Goal: Use online tool/utility: Utilize a website feature to perform a specific function

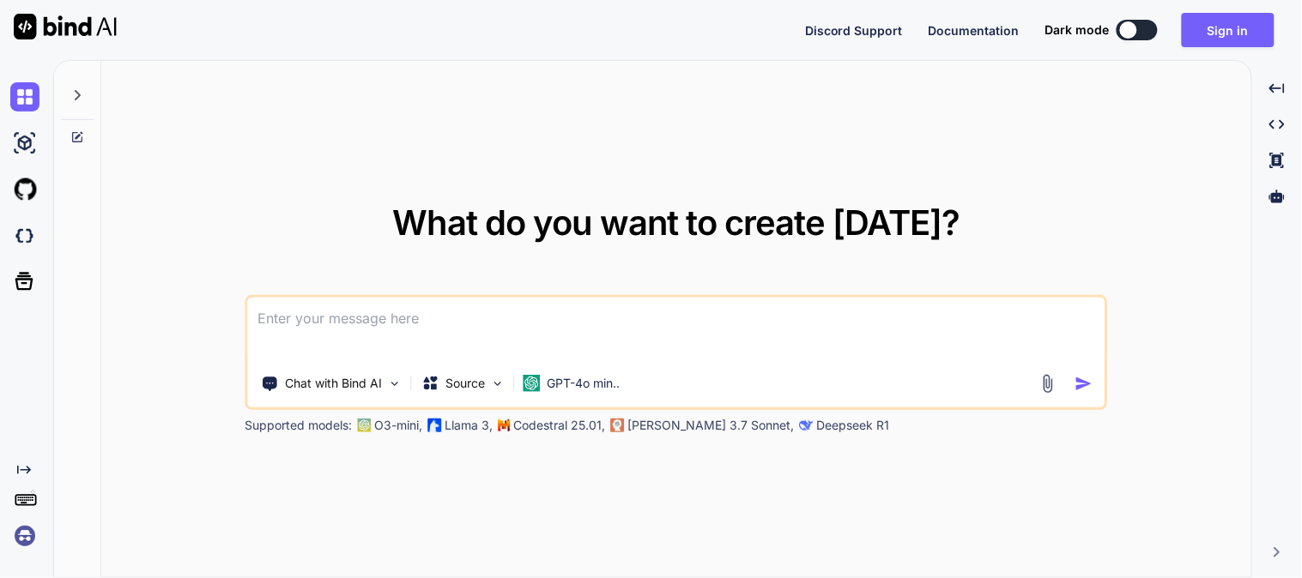
click at [519, 323] on textarea at bounding box center [676, 329] width 857 height 63
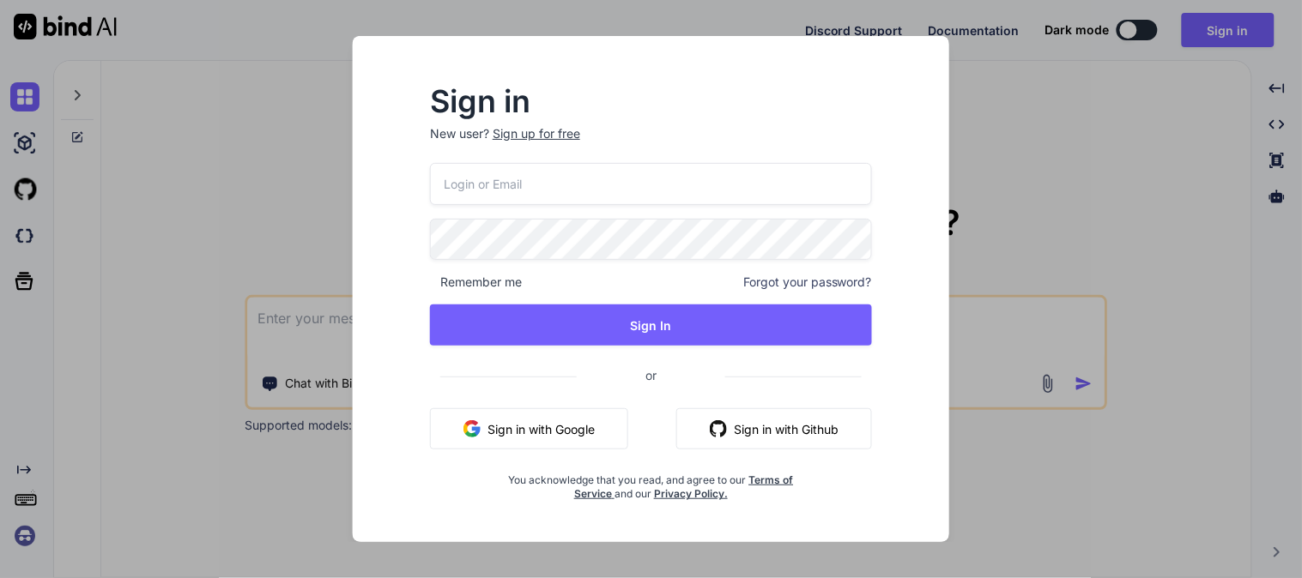
click at [614, 184] on input "email" at bounding box center [651, 184] width 442 height 42
type input "[EMAIL_ADDRESS][DOMAIN_NAME]"
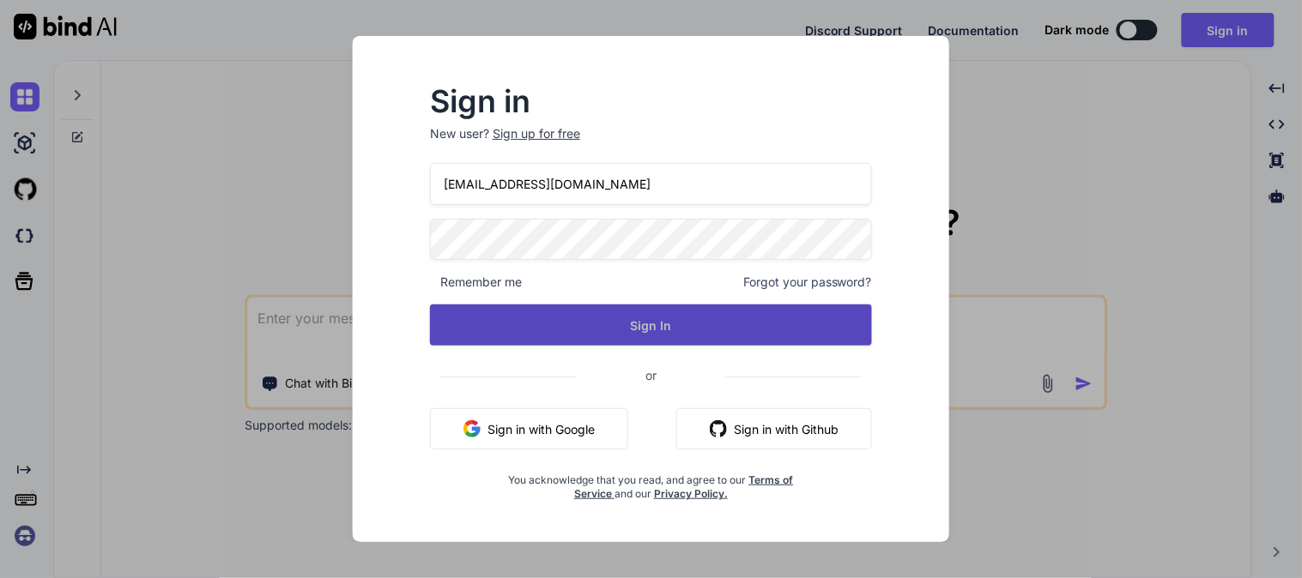
click at [654, 319] on button "Sign In" at bounding box center [651, 325] width 442 height 41
click at [662, 323] on button "Sign In" at bounding box center [651, 325] width 442 height 41
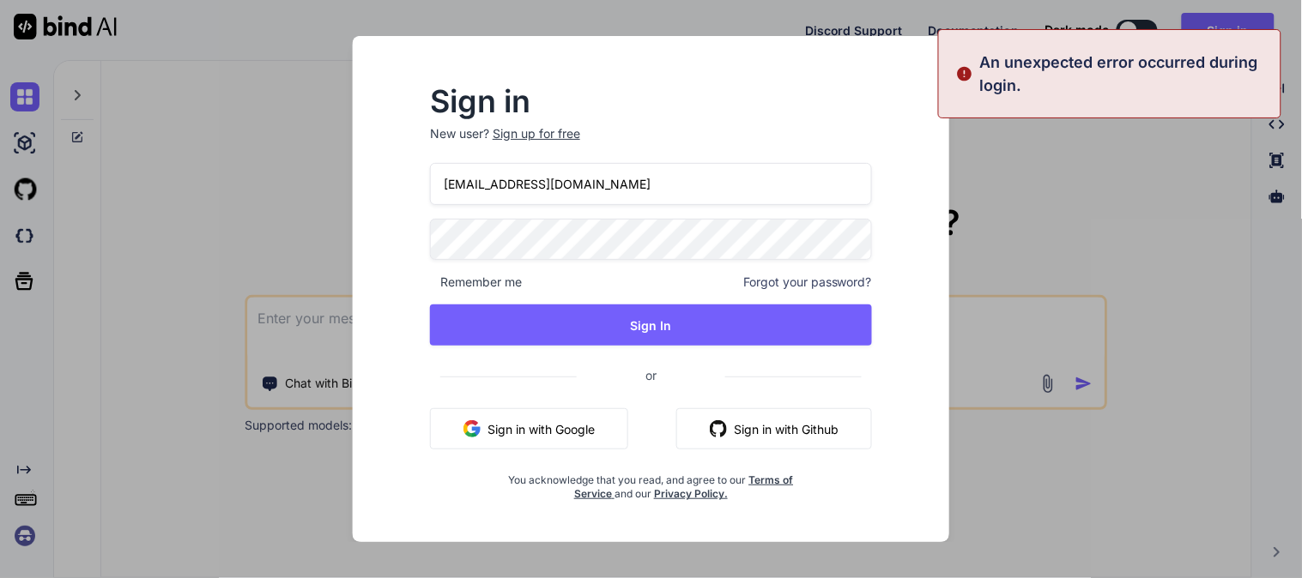
click at [1155, 184] on div "Sign in New user? Sign up for free [EMAIL_ADDRESS][DOMAIN_NAME] Remember me For…" at bounding box center [651, 289] width 1302 height 578
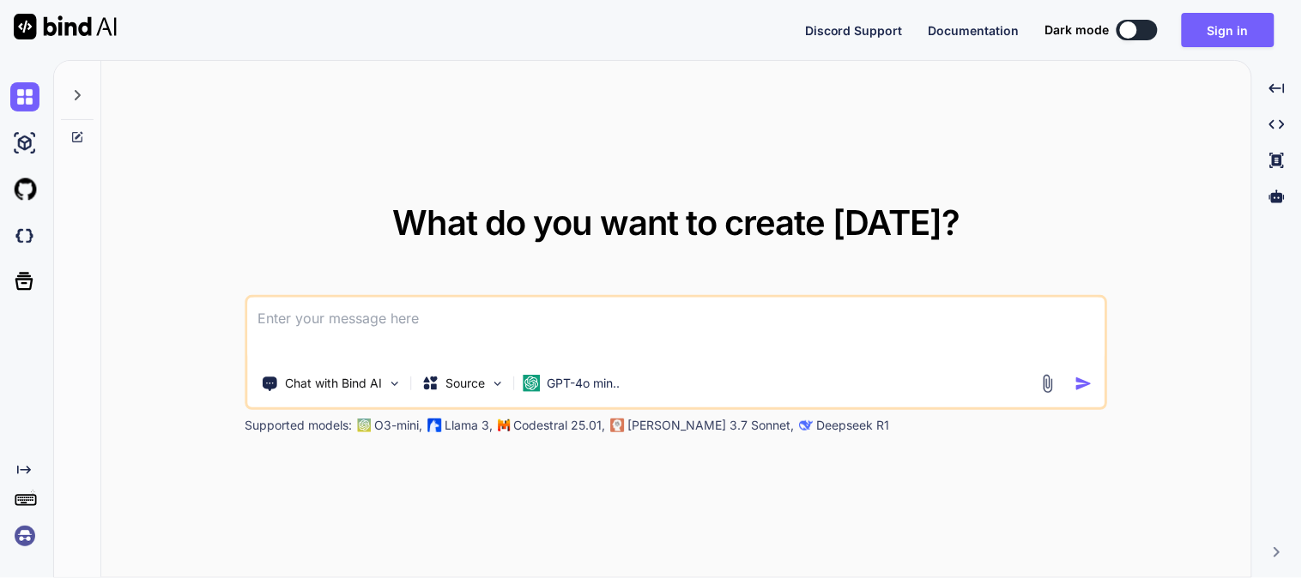
click at [1000, 202] on div "What do you want to create [DATE]? Chat with Bind AI Source GPT-4o min.. Suppor…" at bounding box center [676, 320] width 1150 height 518
click at [1229, 28] on button "Sign in" at bounding box center [1227, 30] width 93 height 34
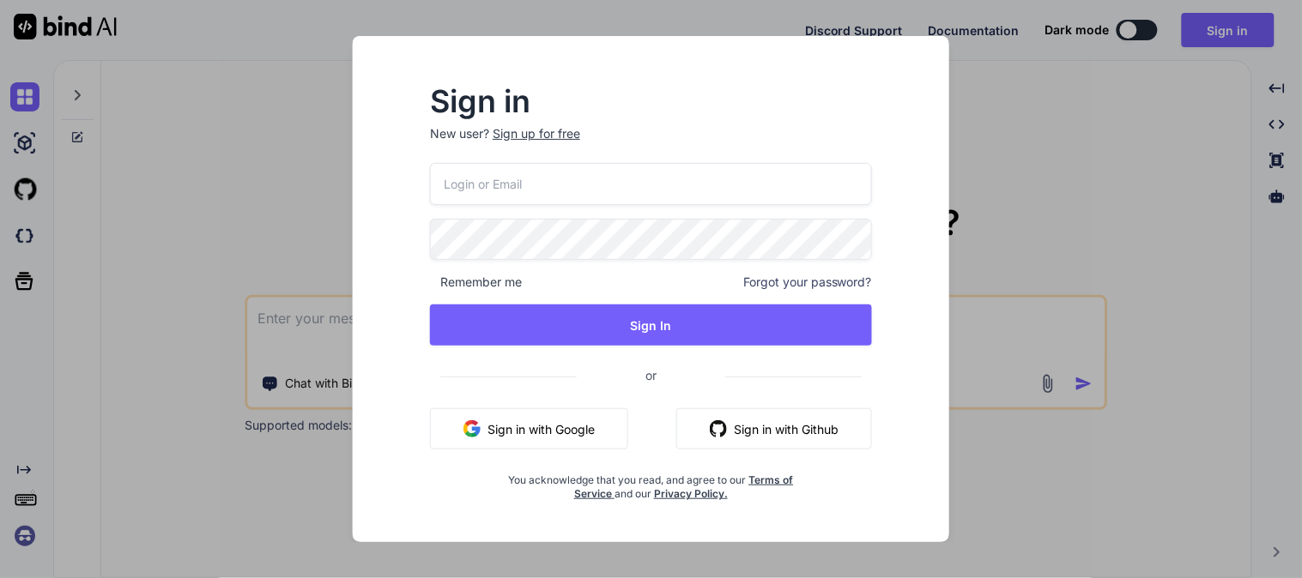
click at [529, 127] on div "Sign up for free" at bounding box center [537, 133] width 88 height 17
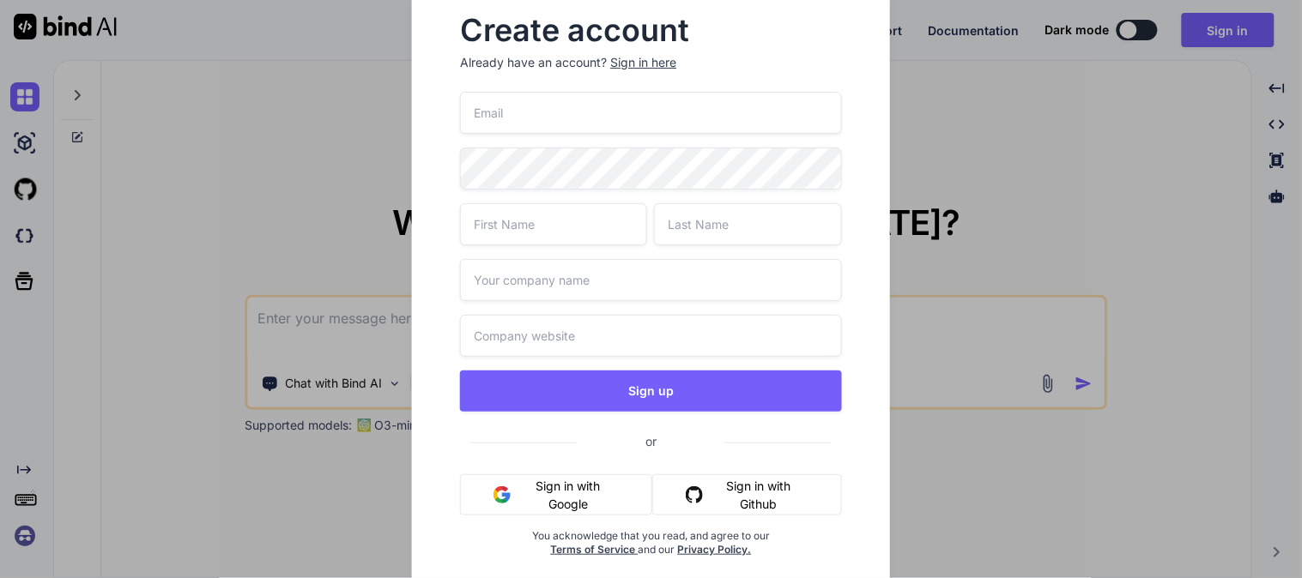
click at [536, 117] on input "email" at bounding box center [650, 113] width 381 height 42
type input "[EMAIL_ADDRESS][DOMAIN_NAME]"
type input "raju"
type input "yadav"
click at [510, 266] on input "text" at bounding box center [650, 280] width 381 height 42
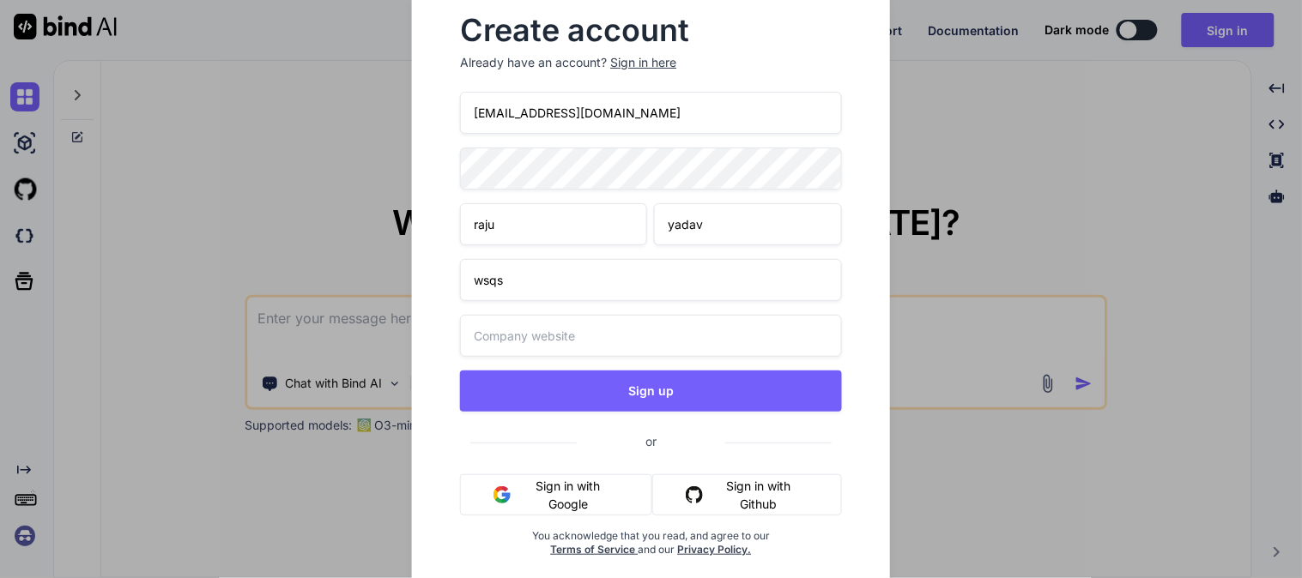
type input "wsqs"
click at [527, 321] on input "q" at bounding box center [650, 336] width 381 height 42
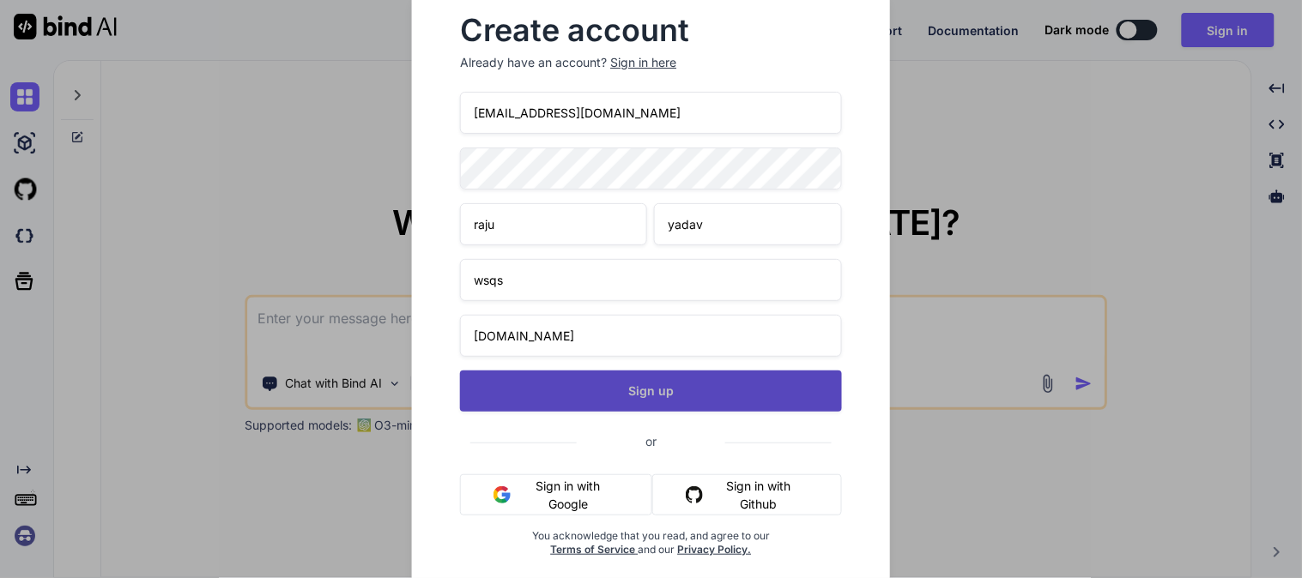
type input "[DOMAIN_NAME]"
click at [632, 399] on button "Sign up" at bounding box center [650, 391] width 381 height 41
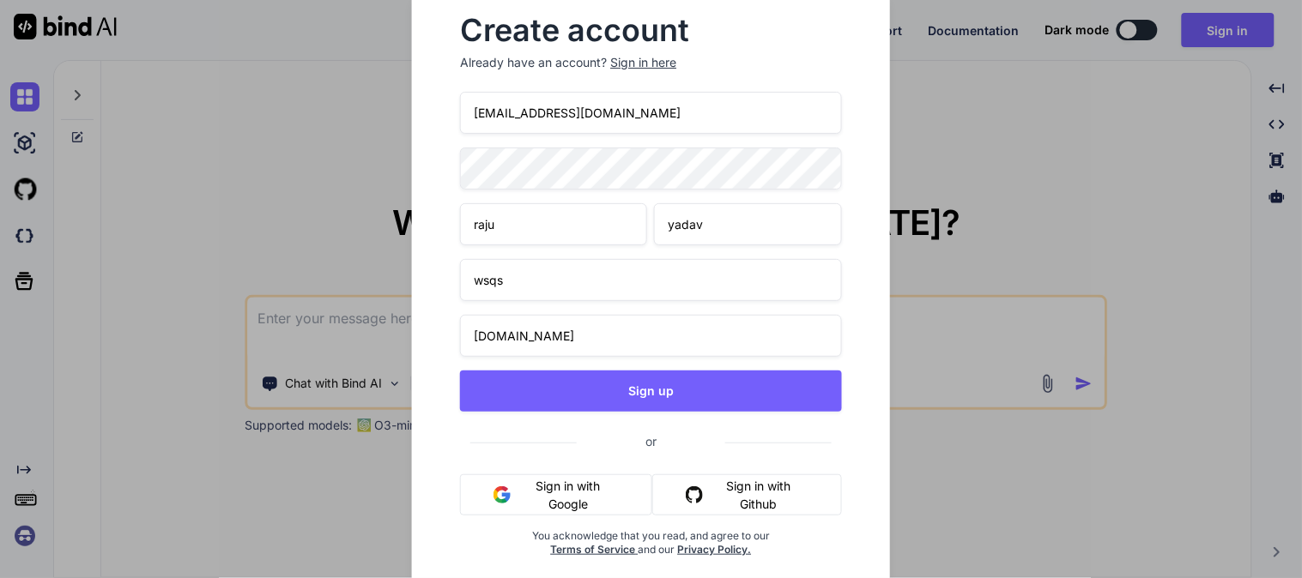
drag, startPoint x: 597, startPoint y: 108, endPoint x: 452, endPoint y: 109, distance: 145.0
click at [452, 109] on div "Create account Already have an account? Sign in here [EMAIL_ADDRESS][DOMAIN_NAM…" at bounding box center [650, 300] width 422 height 595
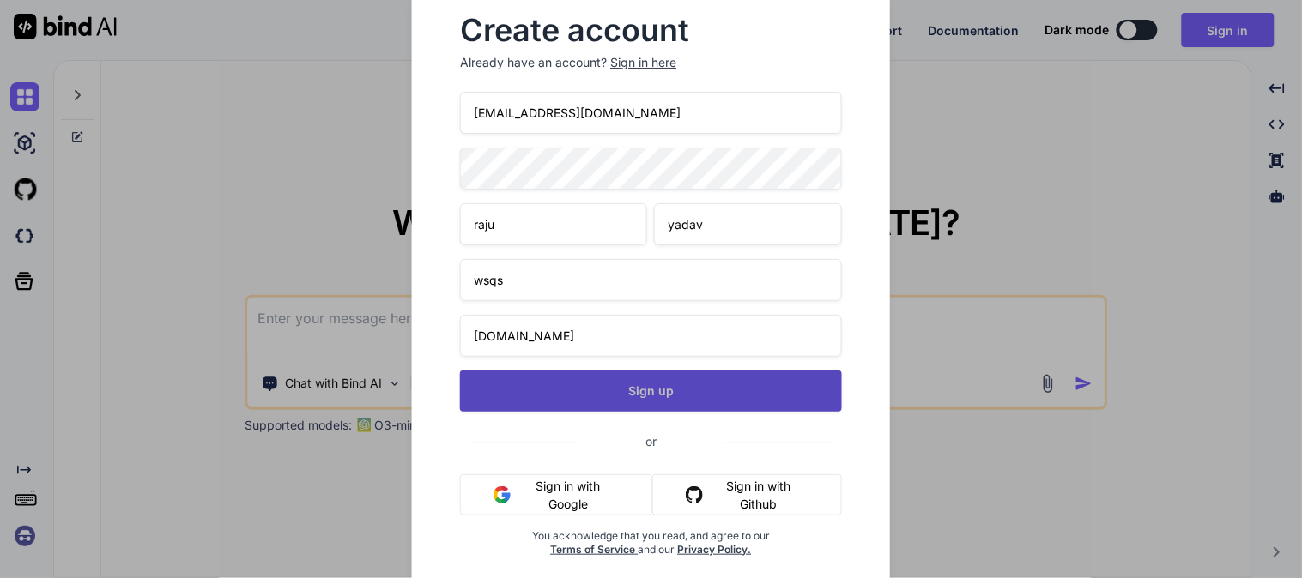
click at [654, 382] on button "Sign up" at bounding box center [650, 391] width 381 height 41
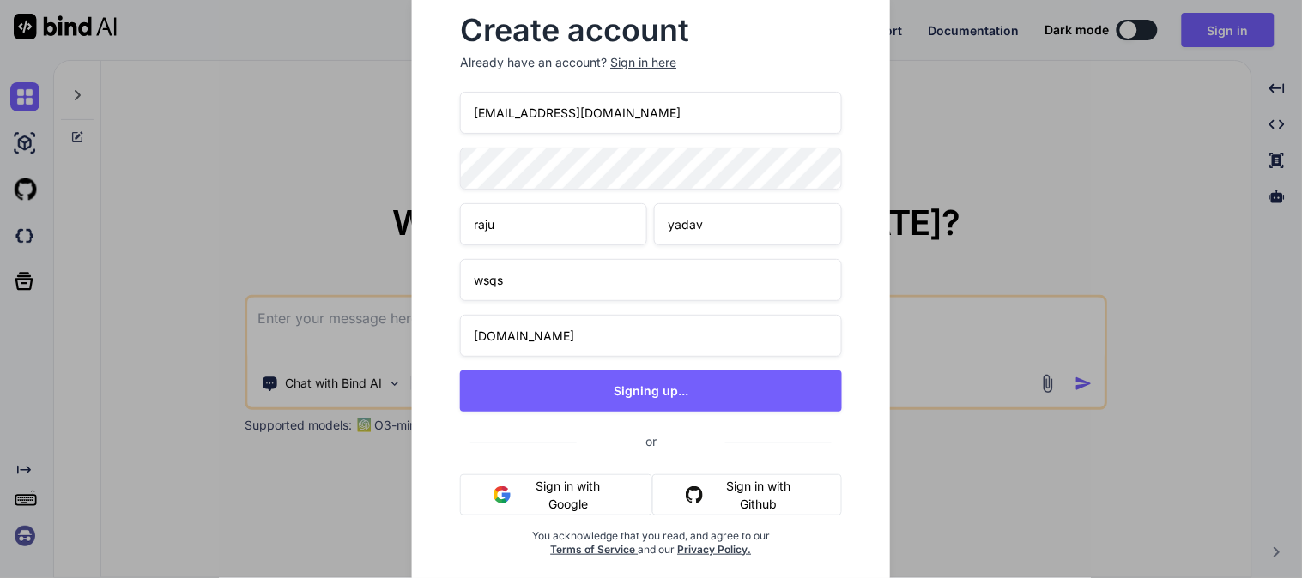
type textarea "x"
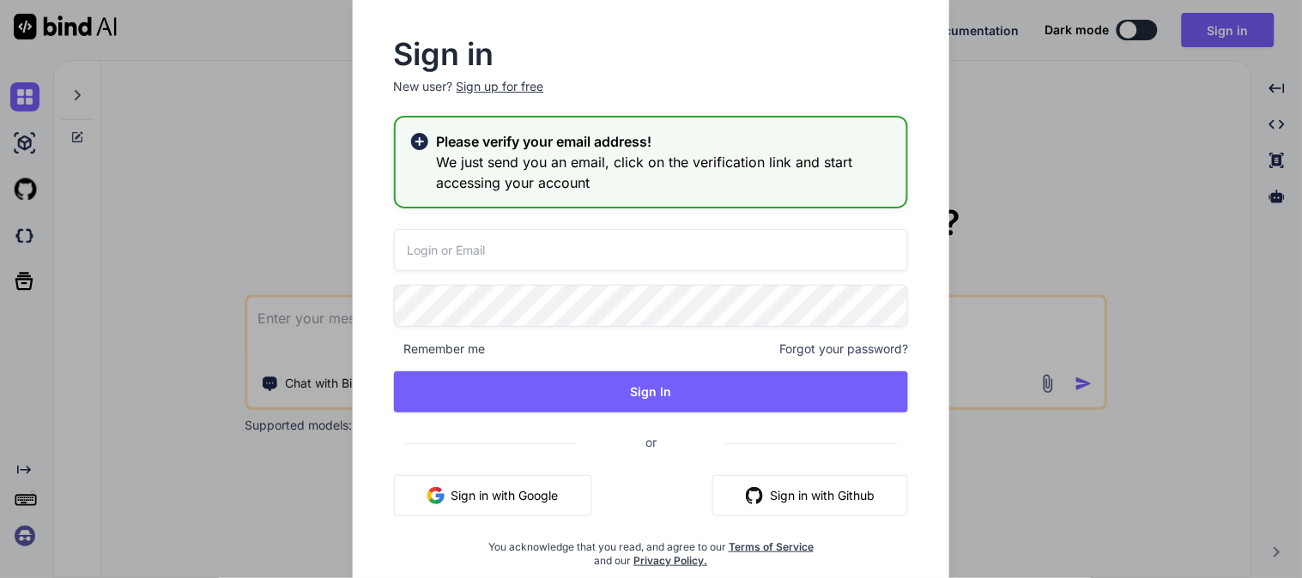
click at [544, 246] on input "email" at bounding box center [651, 250] width 515 height 42
paste input "[EMAIL_ADDRESS][DOMAIN_NAME]"
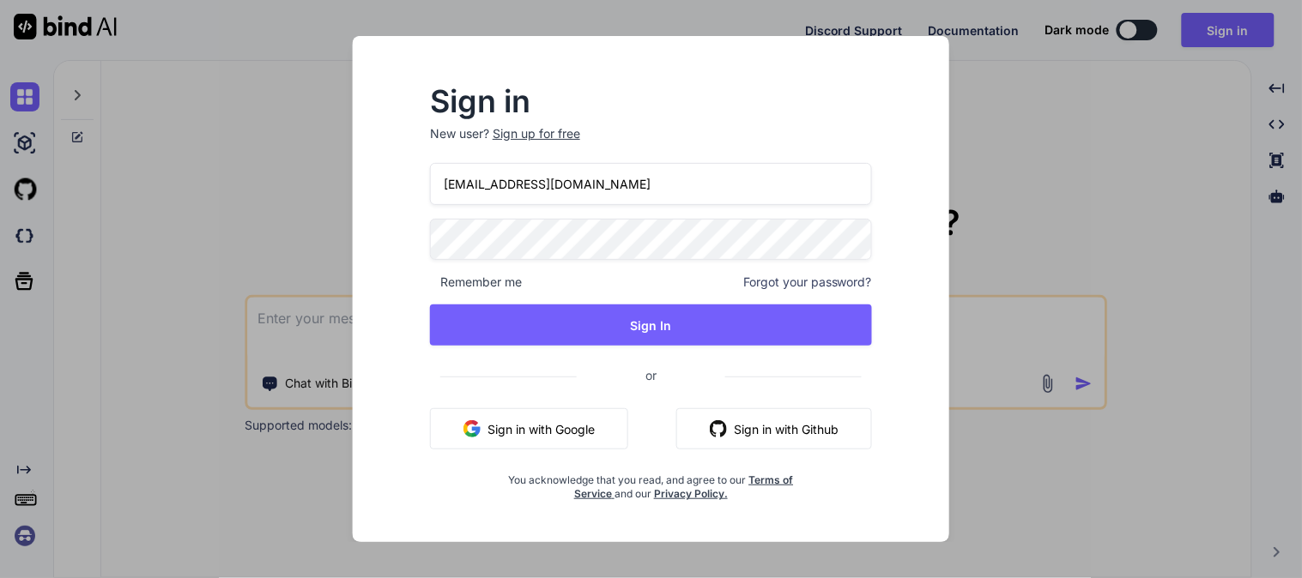
type input "[EMAIL_ADDRESS][DOMAIN_NAME]"
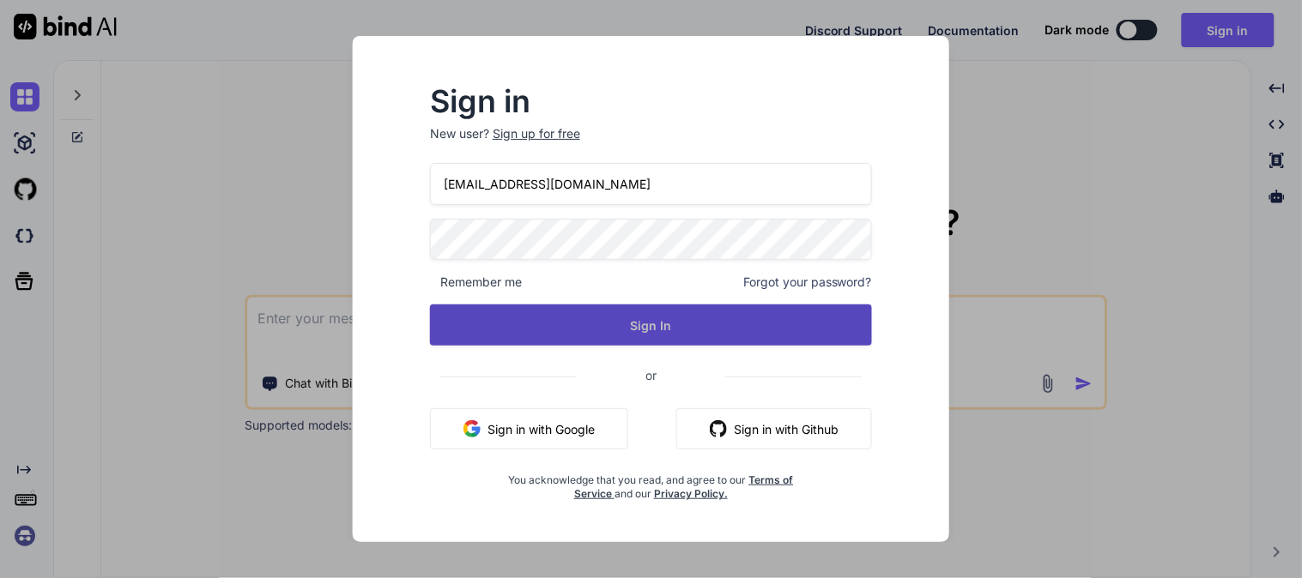
click at [611, 317] on button "Sign In" at bounding box center [651, 325] width 442 height 41
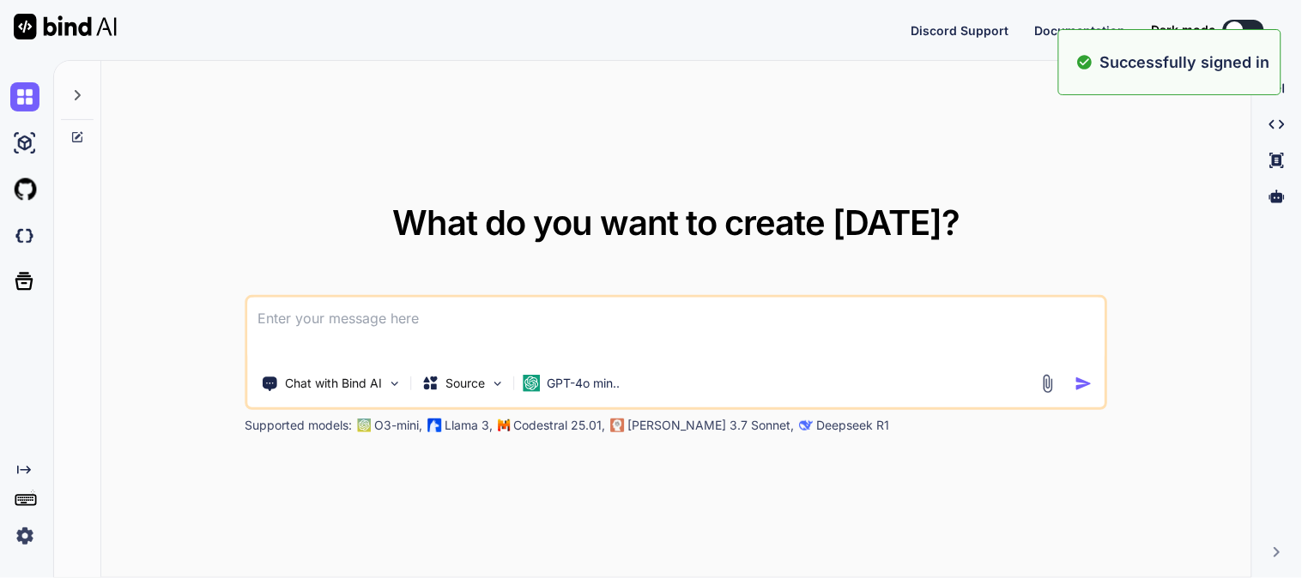
click at [611, 317] on textarea at bounding box center [676, 329] width 857 height 63
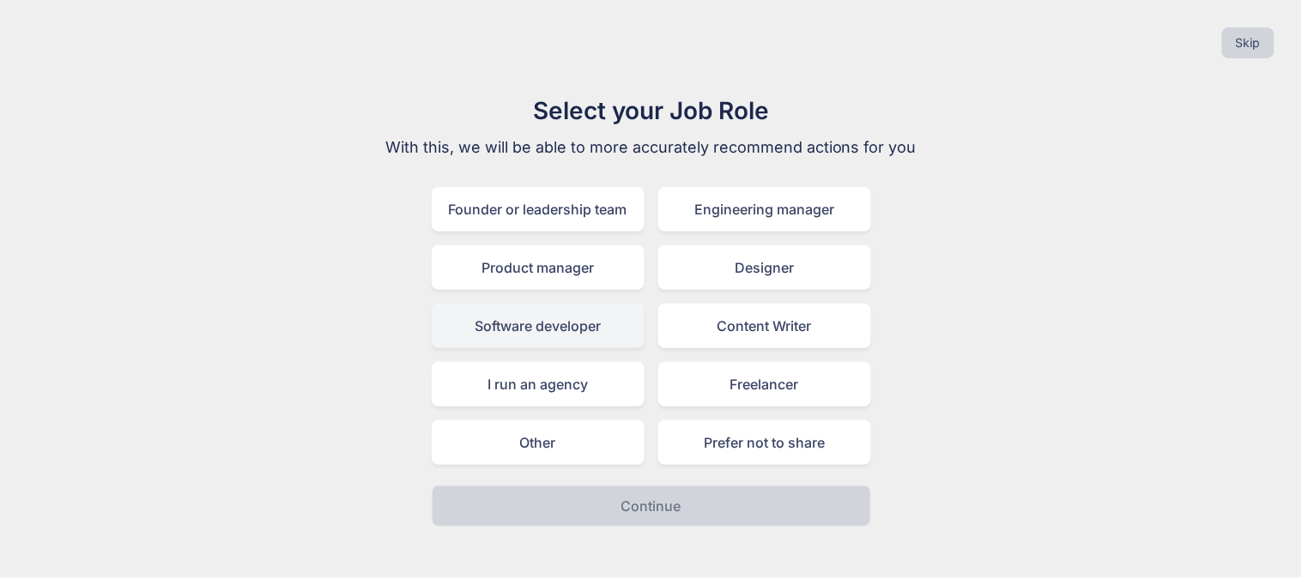
click at [536, 320] on div "Software developer" at bounding box center [538, 326] width 213 height 45
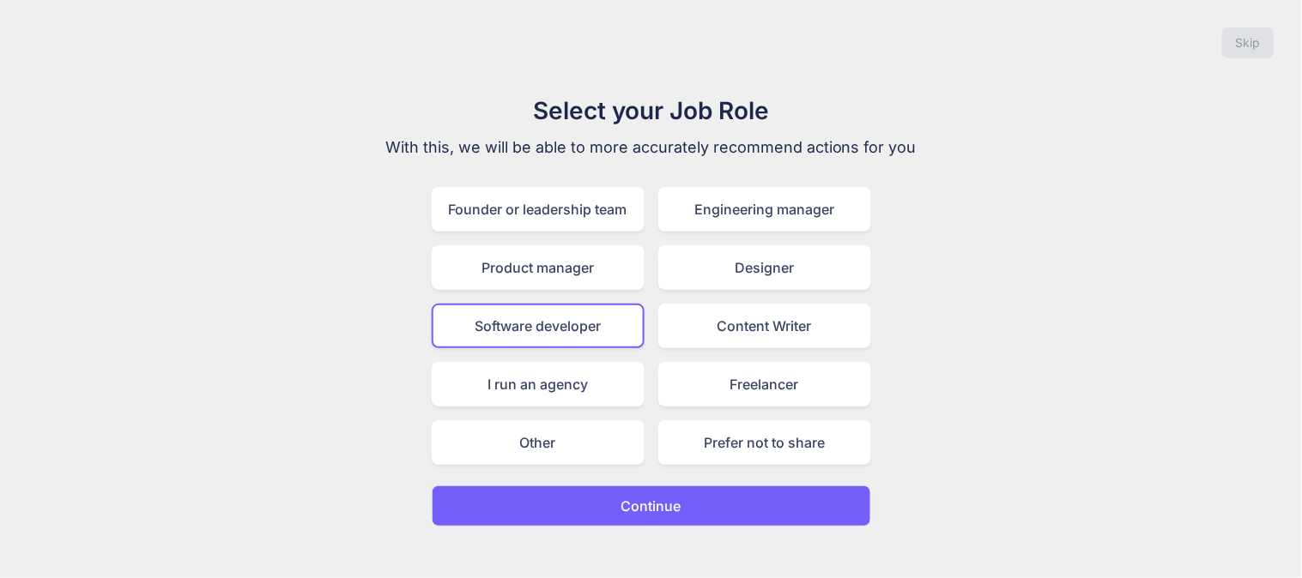
click at [602, 491] on button "Continue" at bounding box center [651, 506] width 439 height 41
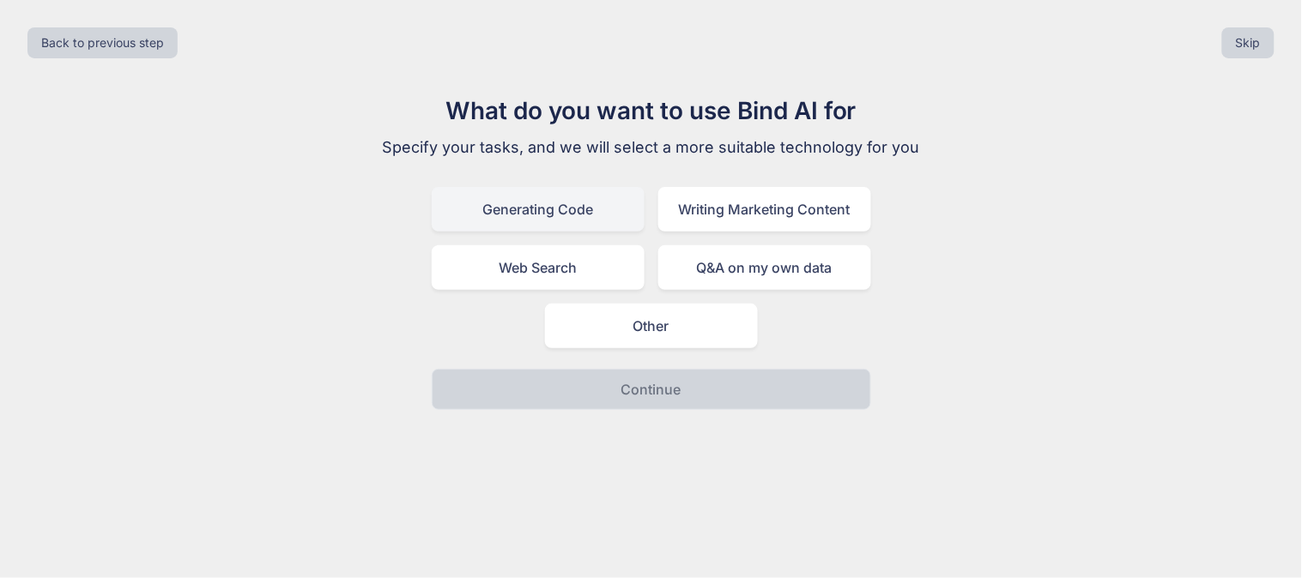
click at [559, 213] on div "Generating Code" at bounding box center [538, 209] width 213 height 45
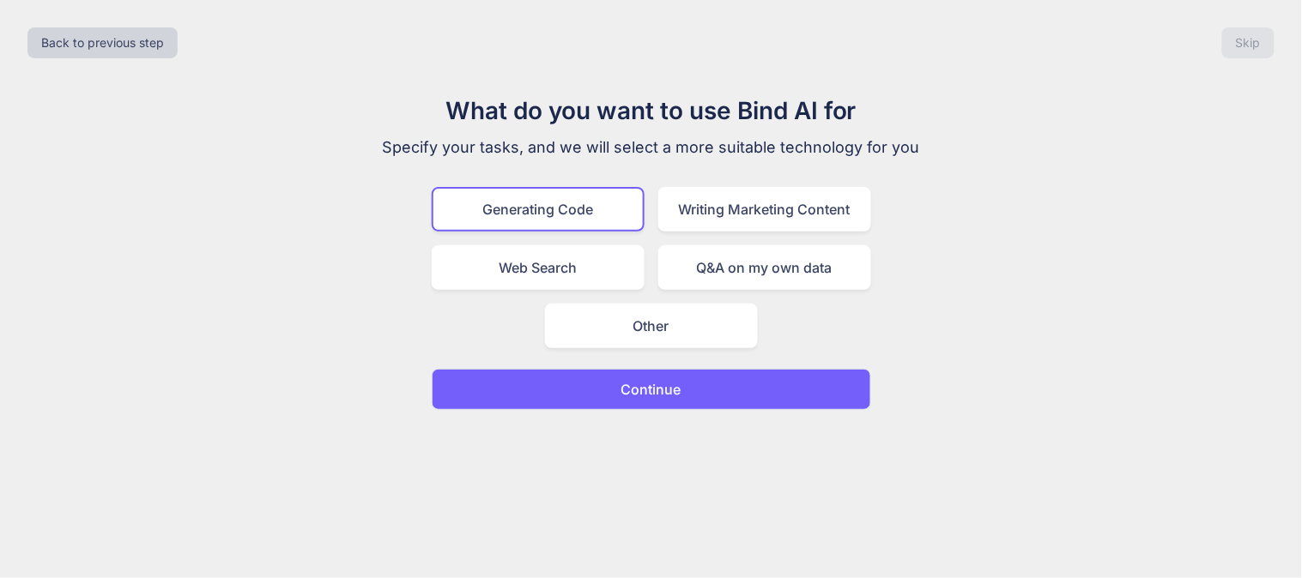
click at [597, 396] on button "Continue" at bounding box center [651, 389] width 439 height 41
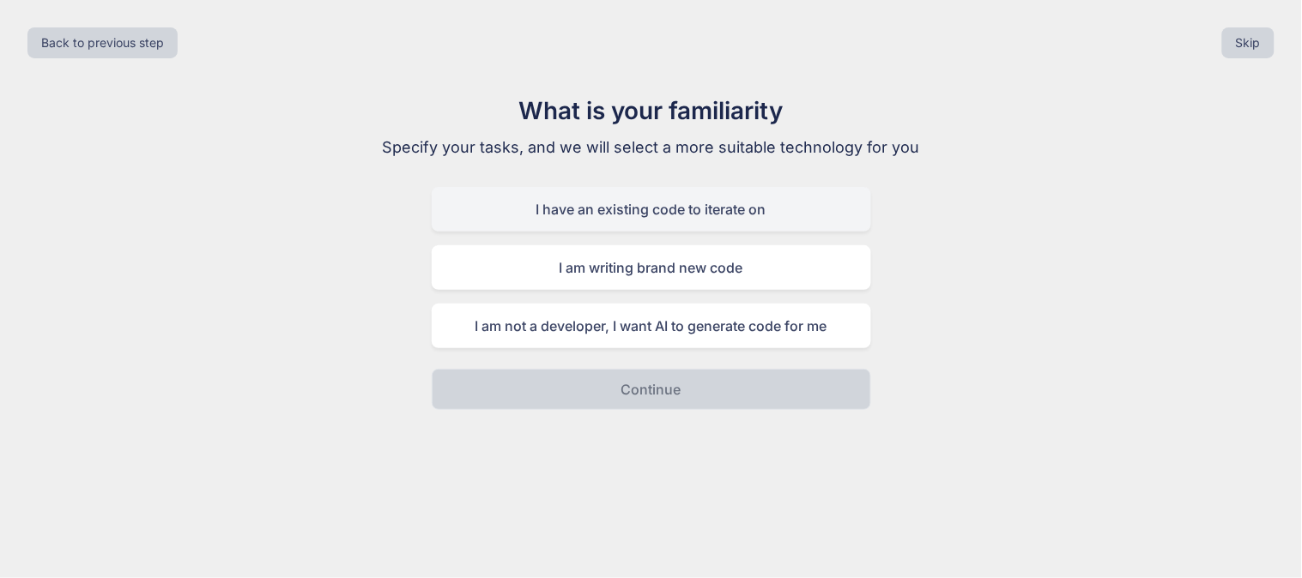
click at [595, 209] on div "I have an existing code to iterate on" at bounding box center [651, 209] width 439 height 45
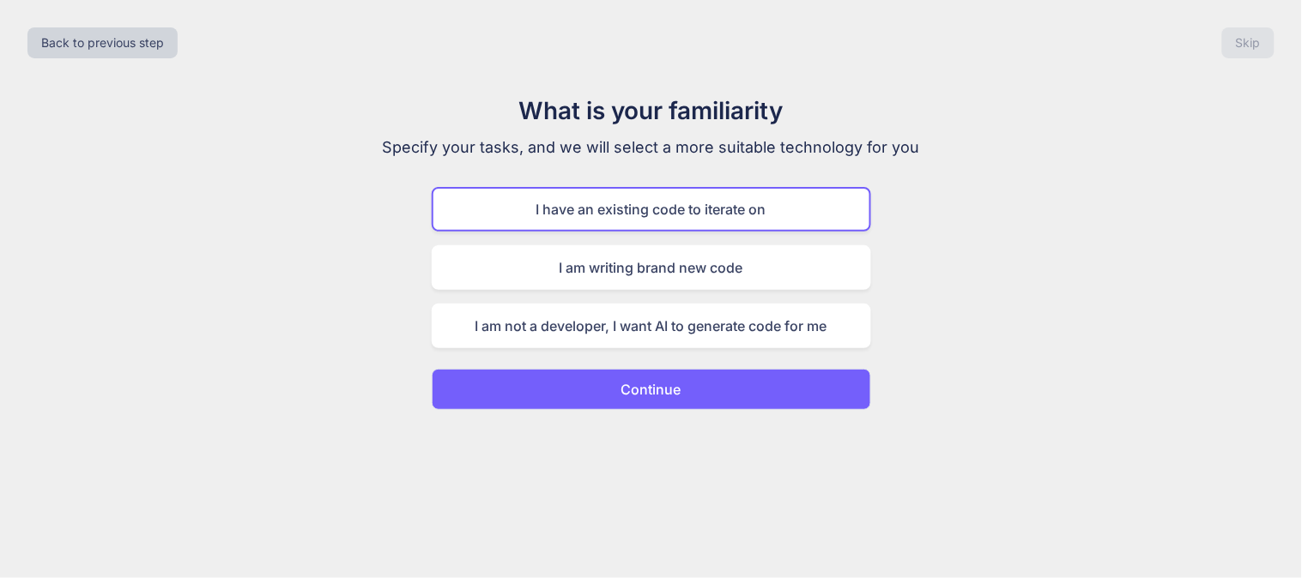
click at [647, 379] on p "Continue" at bounding box center [651, 389] width 60 height 21
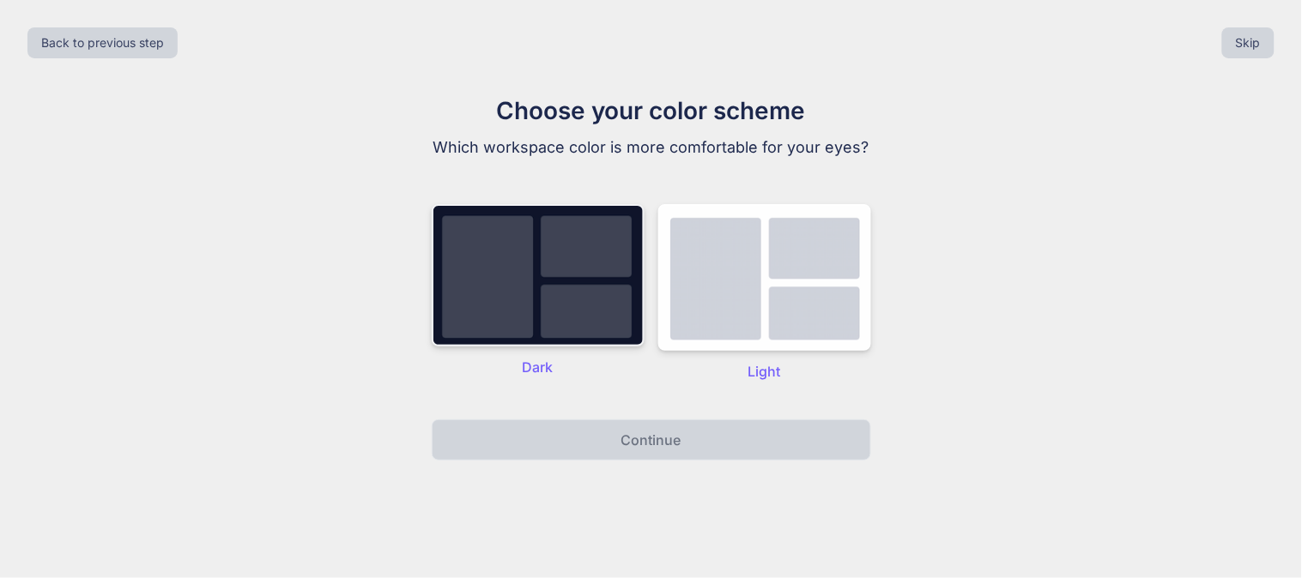
click at [544, 330] on img at bounding box center [538, 275] width 213 height 142
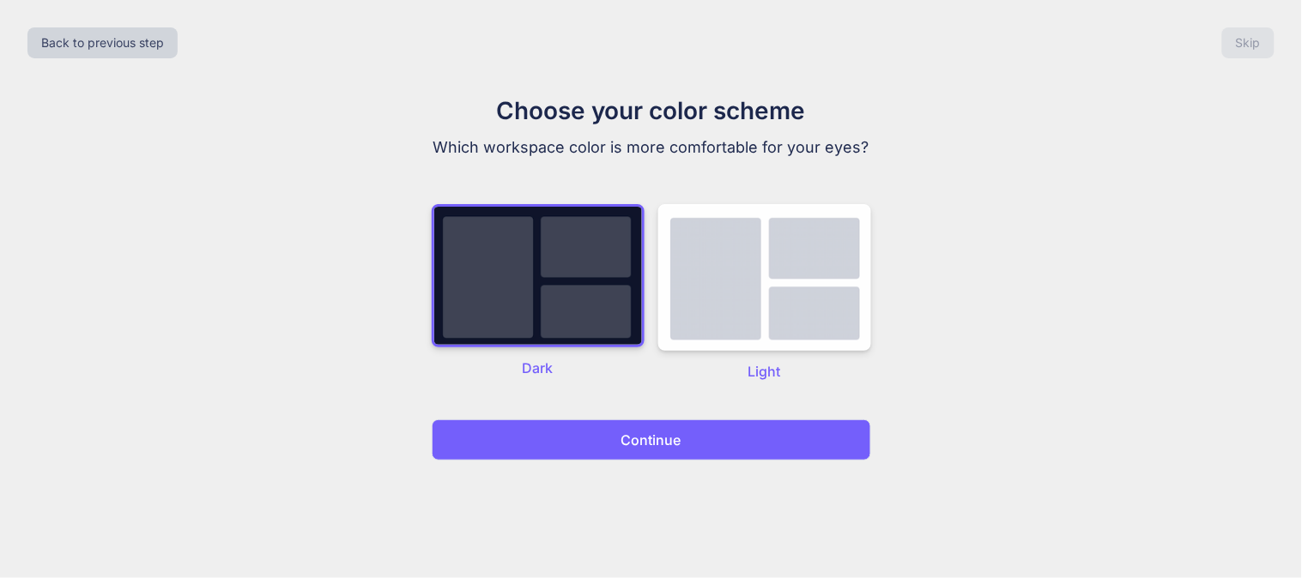
click at [614, 430] on button "Continue" at bounding box center [651, 440] width 439 height 41
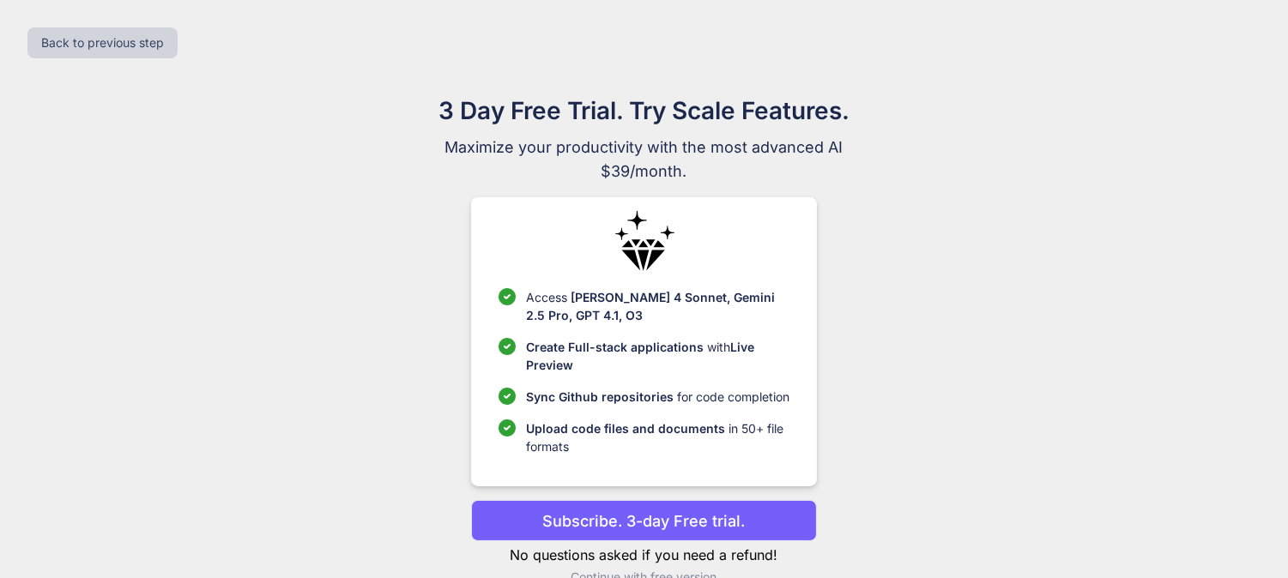
click at [630, 443] on p "Upload code files and documents in 50+ file formats" at bounding box center [657, 438] width 263 height 36
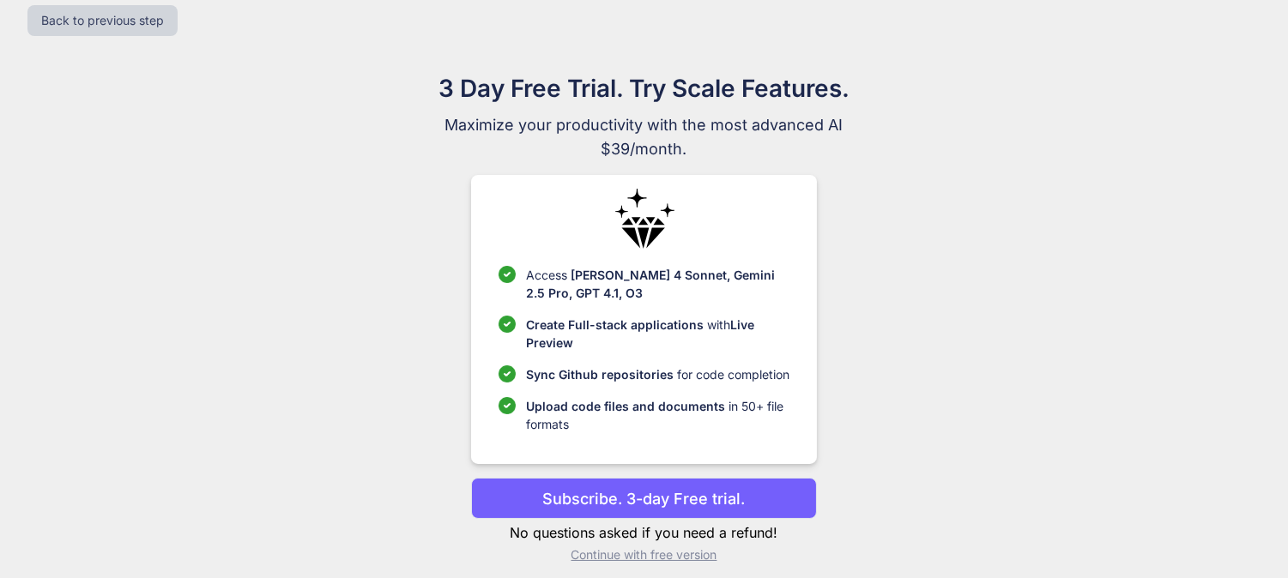
scroll to position [35, 0]
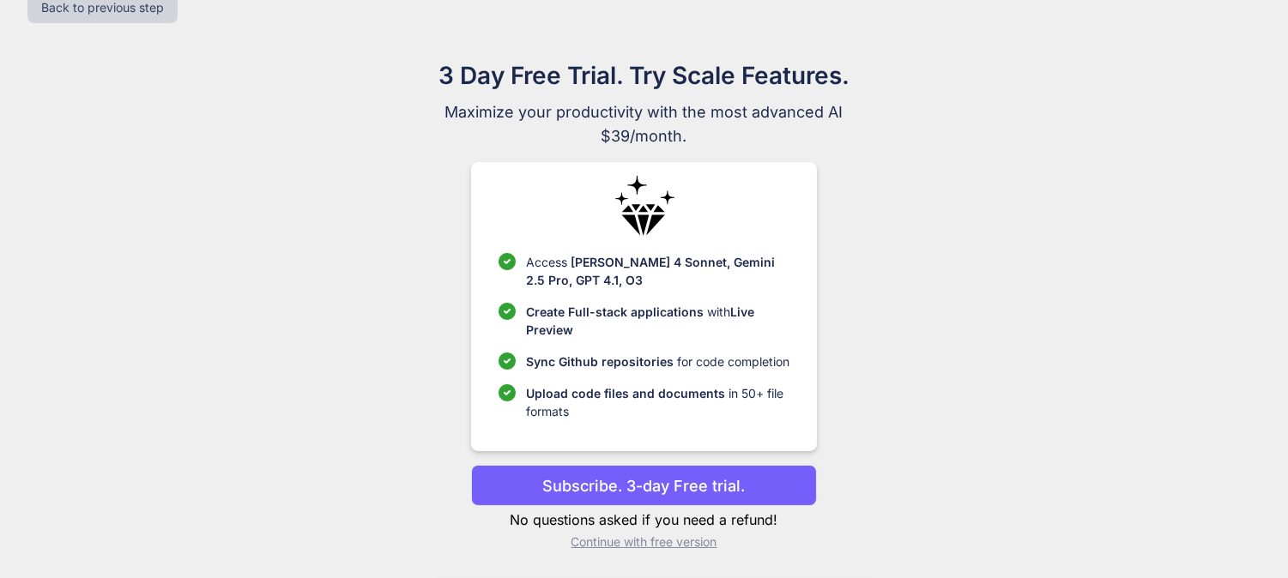
click at [654, 538] on p "Continue with free version" at bounding box center [644, 542] width 346 height 17
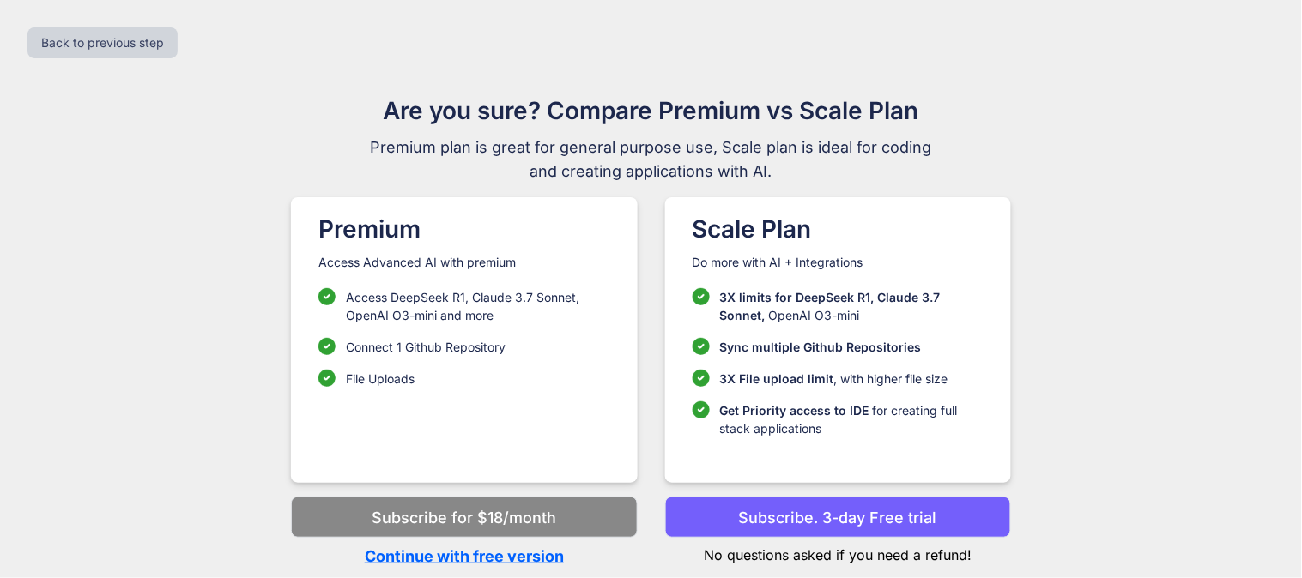
click at [530, 562] on p "Continue with free version" at bounding box center [464, 556] width 346 height 23
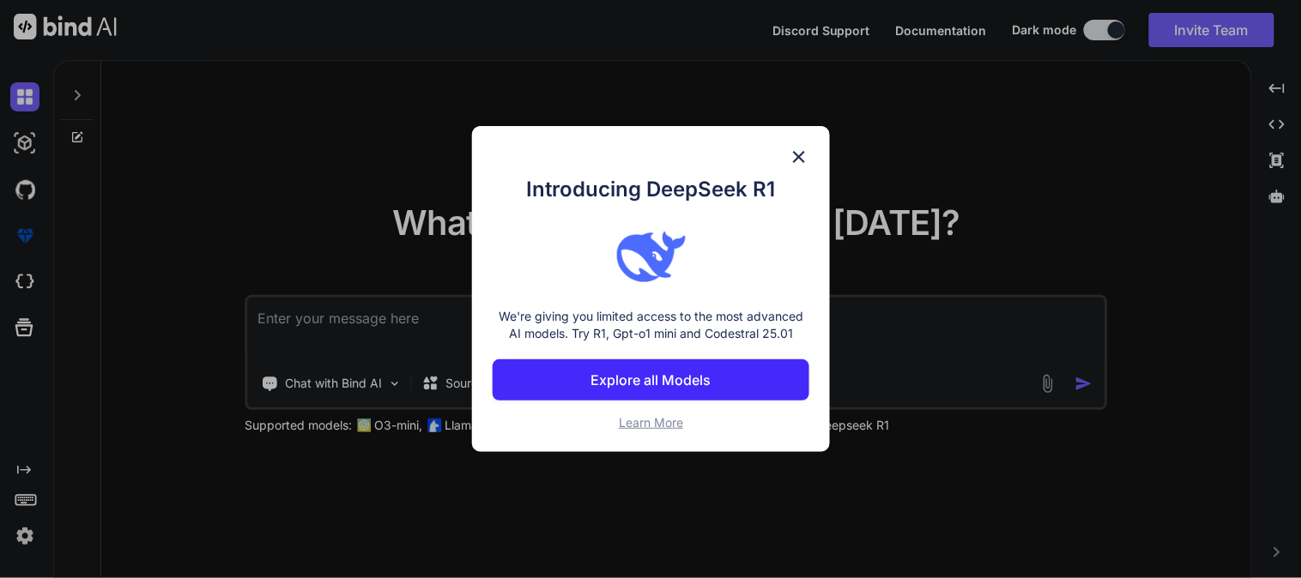
click at [800, 153] on img at bounding box center [799, 157] width 21 height 21
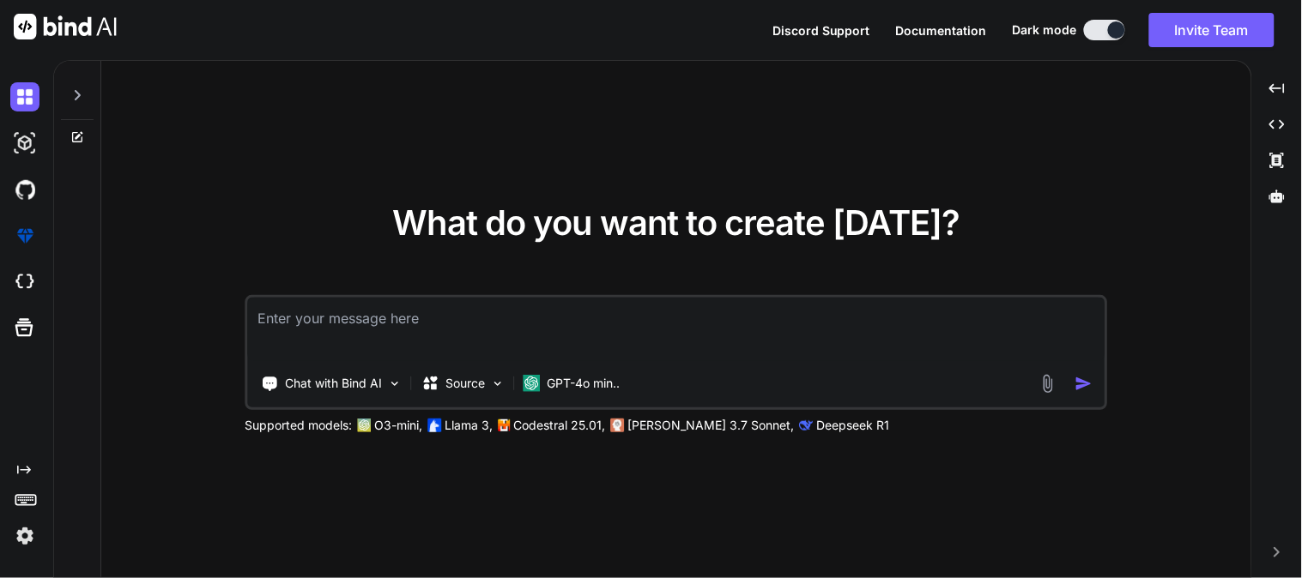
click at [636, 329] on textarea at bounding box center [676, 329] width 857 height 63
type textarea "j"
type textarea "y"
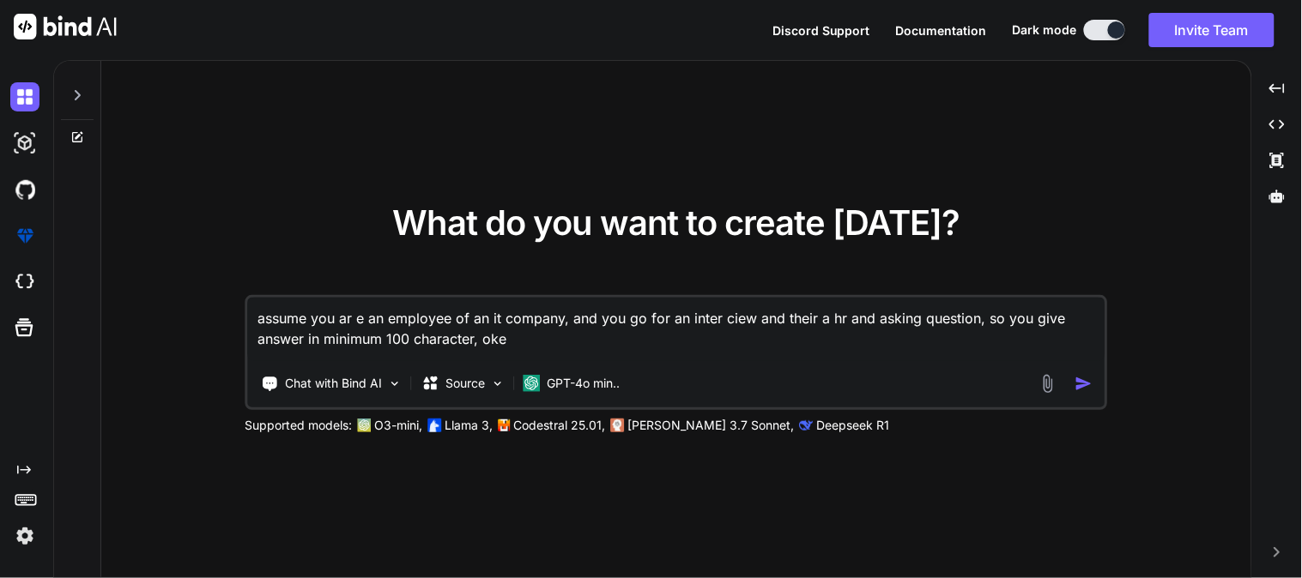
type textarea "assume you ar e an employee of an it company, and you go for an inter ciew and …"
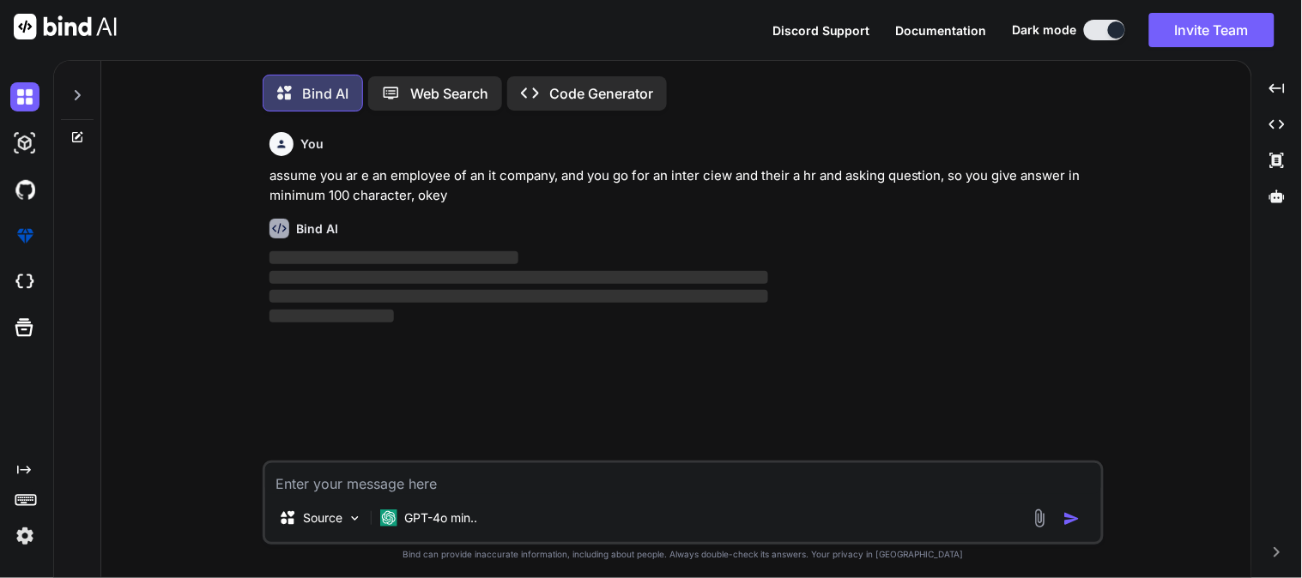
scroll to position [9, 0]
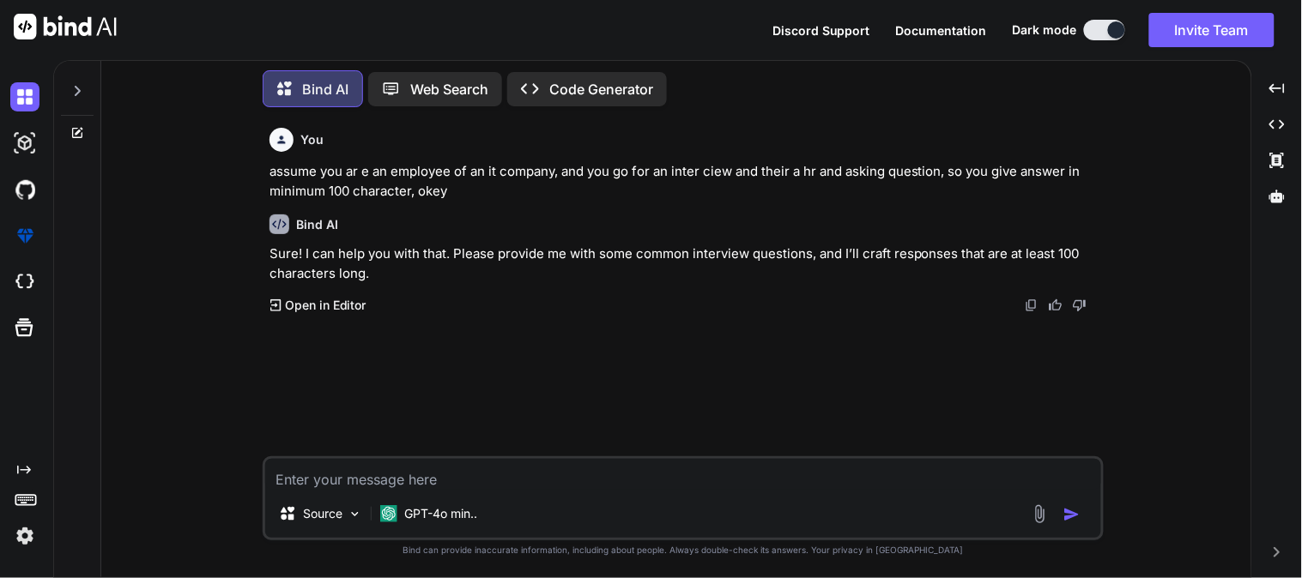
paste textarea "What challenges do you foresee in this new role, and how do you plan to tackle …"
type textarea "What challenges do you foresee in this new role, and how do you plan to tackle …"
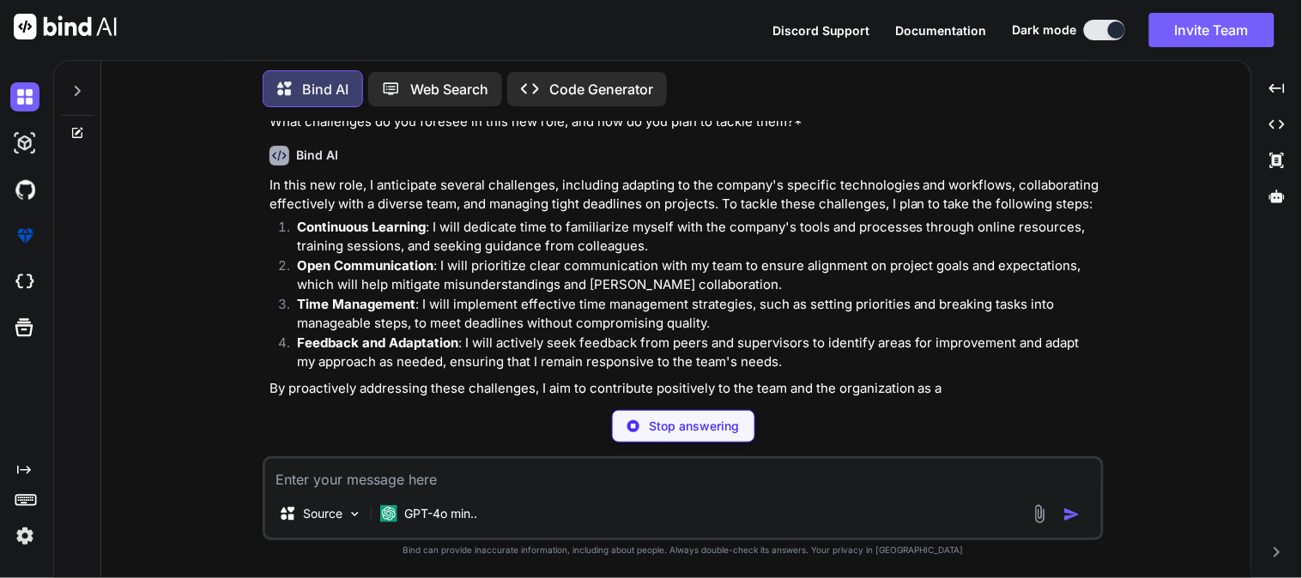
scroll to position [213, 0]
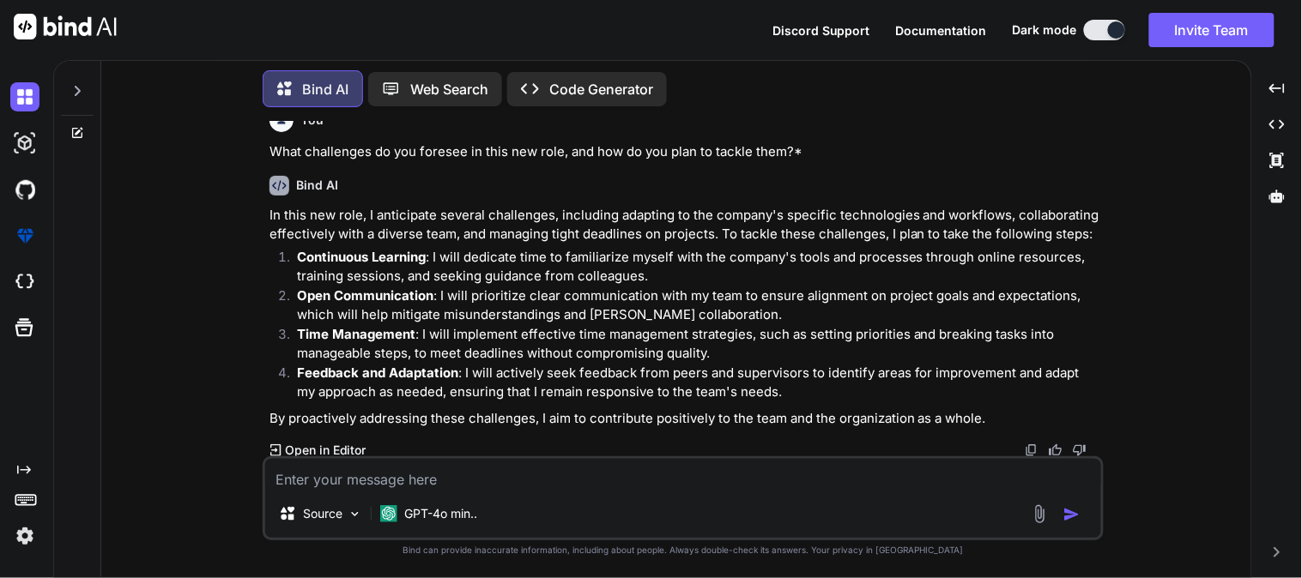
click at [392, 468] on textarea at bounding box center [683, 474] width 836 height 31
type textarea "do not mak ebullet points and sanswer simply"
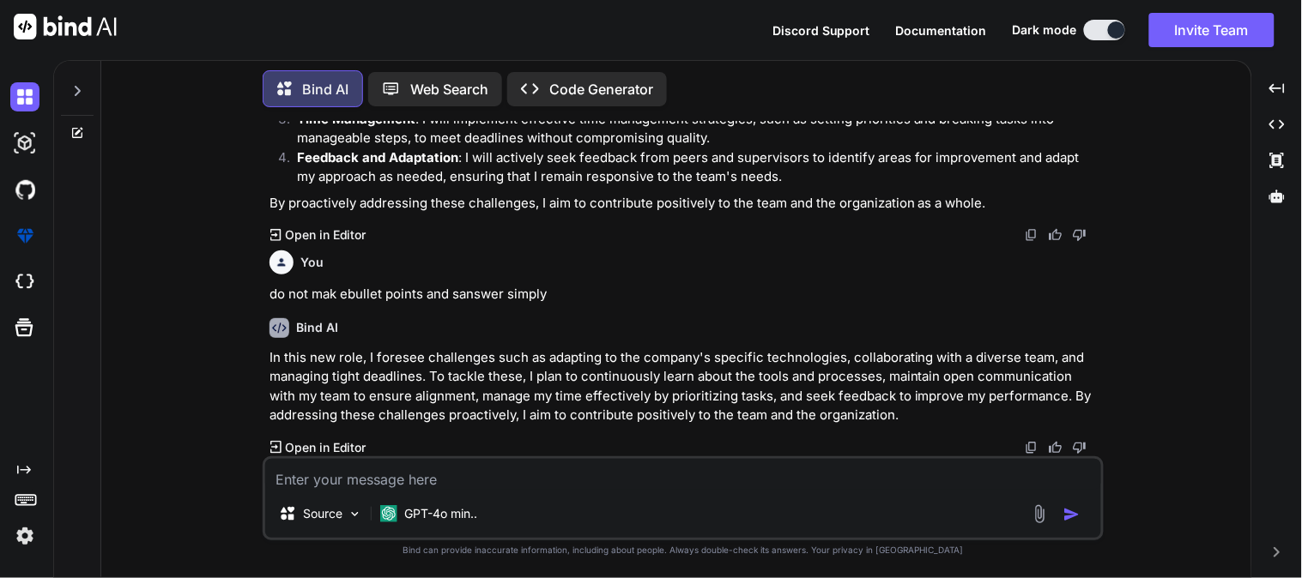
scroll to position [425, 0]
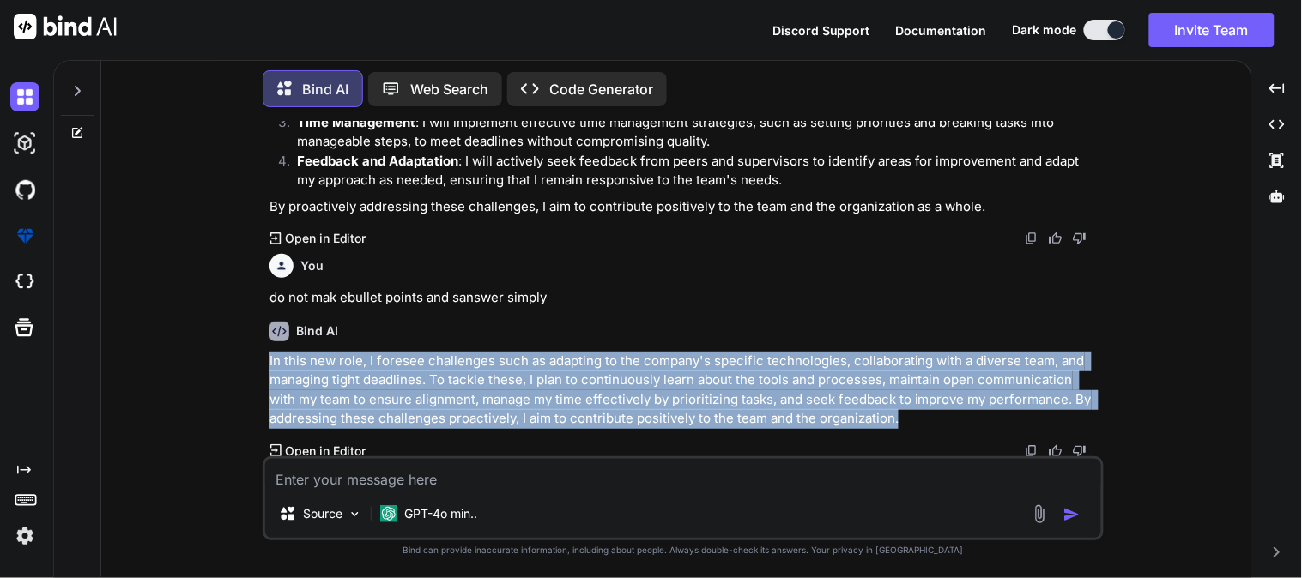
drag, startPoint x: 902, startPoint y: 414, endPoint x: 256, endPoint y: 360, distance: 648.3
click at [256, 360] on div "You assume you ar e an employee of an it company, and you go for an inter ciew …" at bounding box center [683, 349] width 1136 height 456
copy p "In this new role, I foresee challenges such as adapting to the company's specif…"
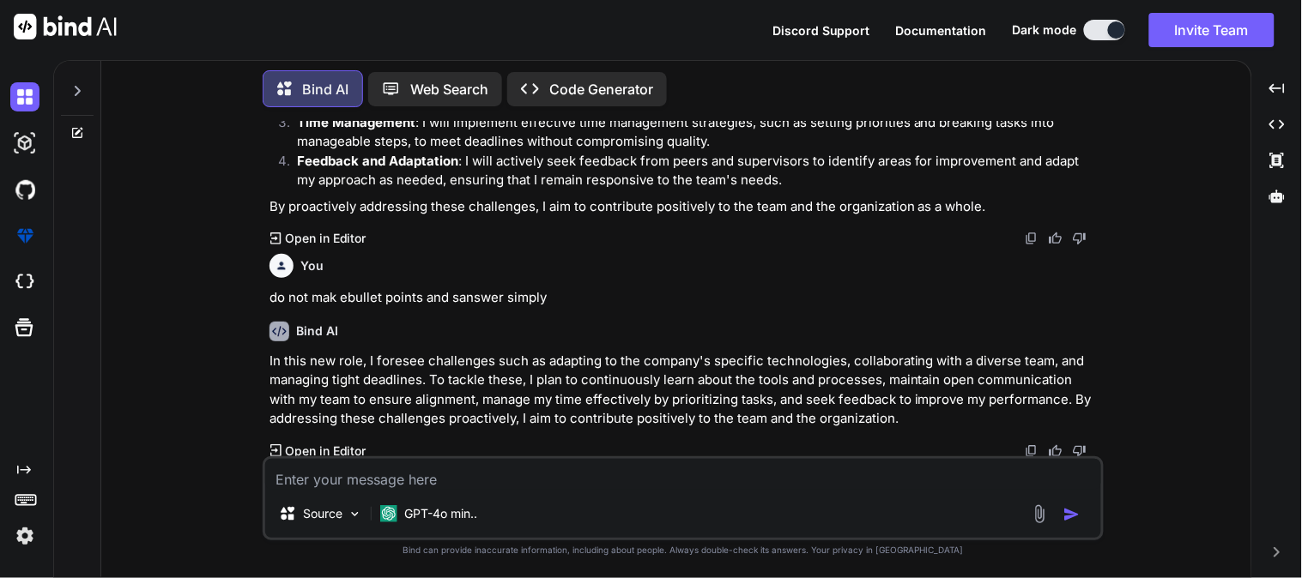
click at [416, 480] on textarea at bounding box center [683, 474] width 836 height 31
paste textarea "How do you handle constructive feedback and what steps do you take to improve?*"
type textarea "How do you handle constructive feedback and what steps do you take to improve?*"
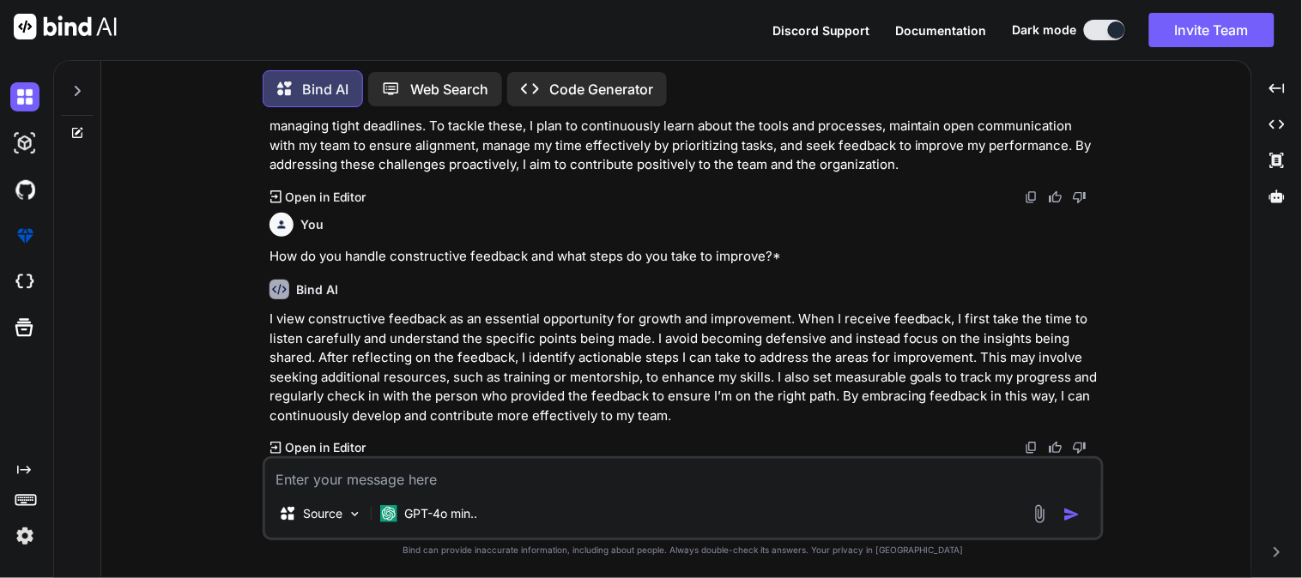
scroll to position [676, 0]
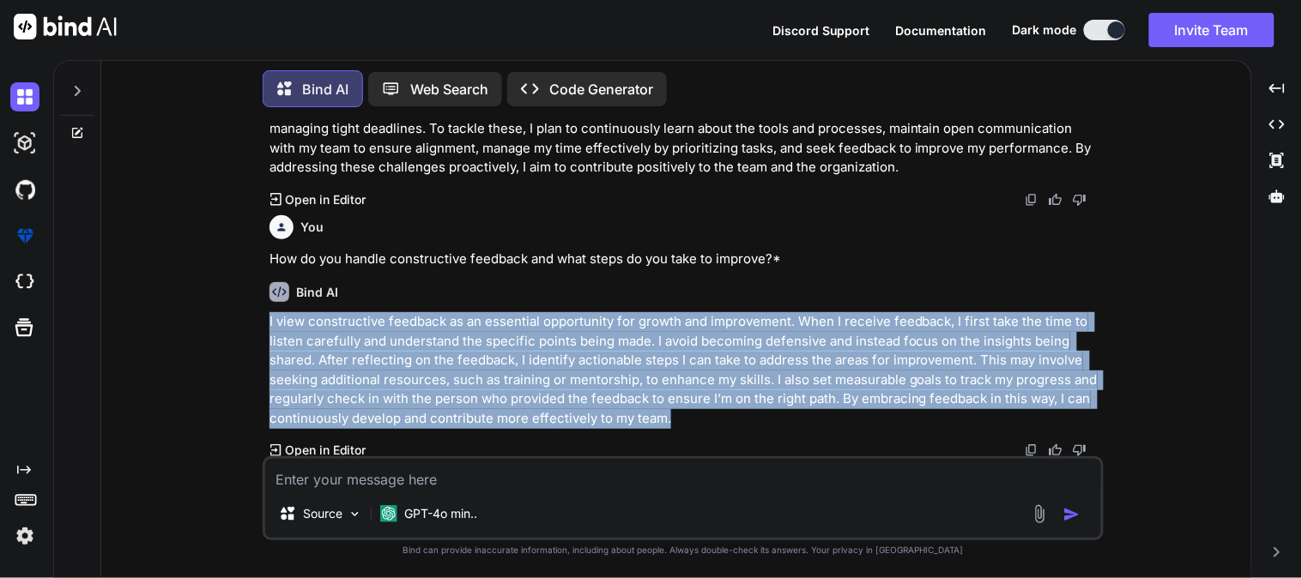
drag, startPoint x: 687, startPoint y: 416, endPoint x: 256, endPoint y: 328, distance: 440.5
click at [256, 328] on div "You assume you ar e an employee of an it company, and you go for an inter ciew …" at bounding box center [683, 349] width 1136 height 456
copy p "I view constructive feedback as an essential opportunity for growth and improve…"
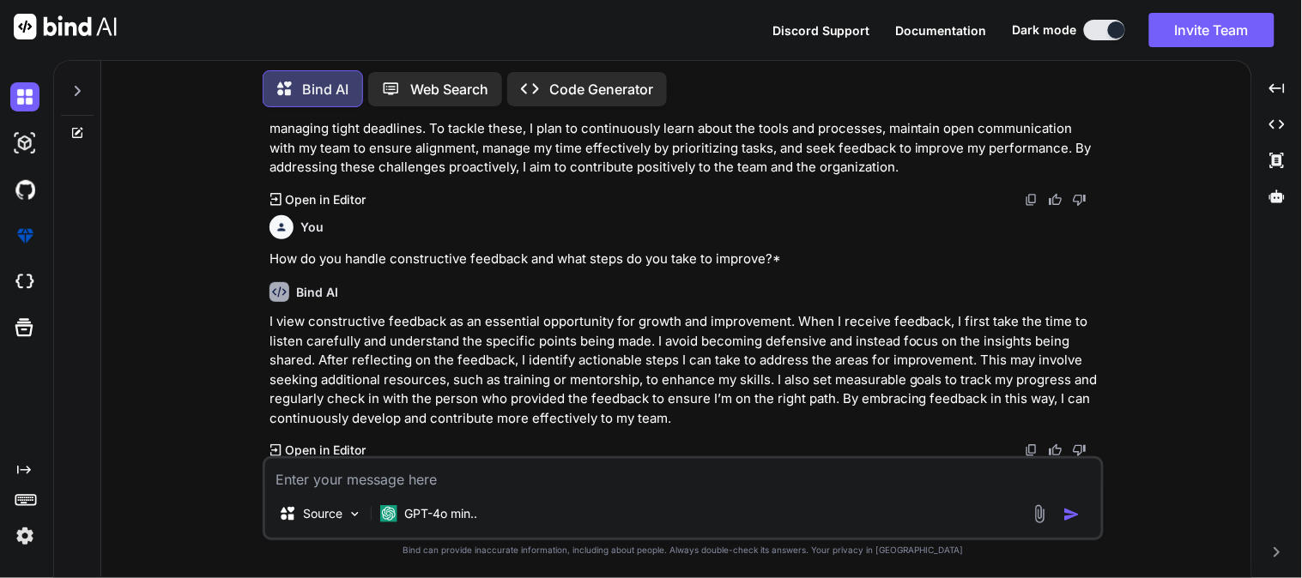
click at [468, 480] on textarea at bounding box center [683, 474] width 836 height 31
paste textarea "What are your weakness that you need to overcome?*"
type textarea "What are your weakness that you need to overcome?*"
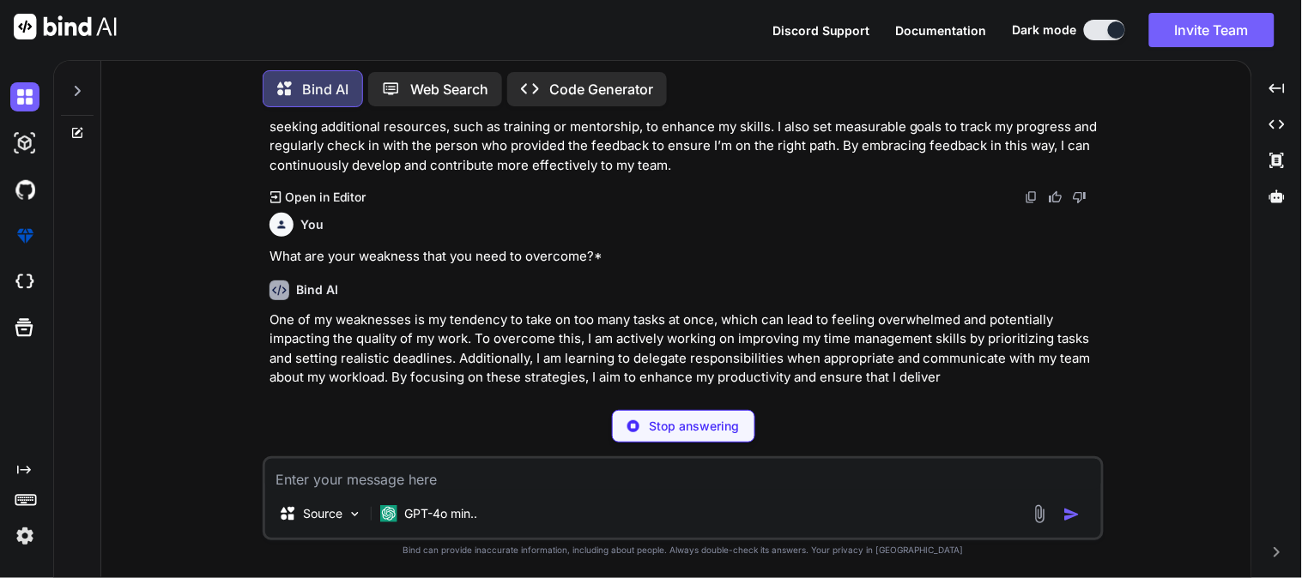
scroll to position [907, 0]
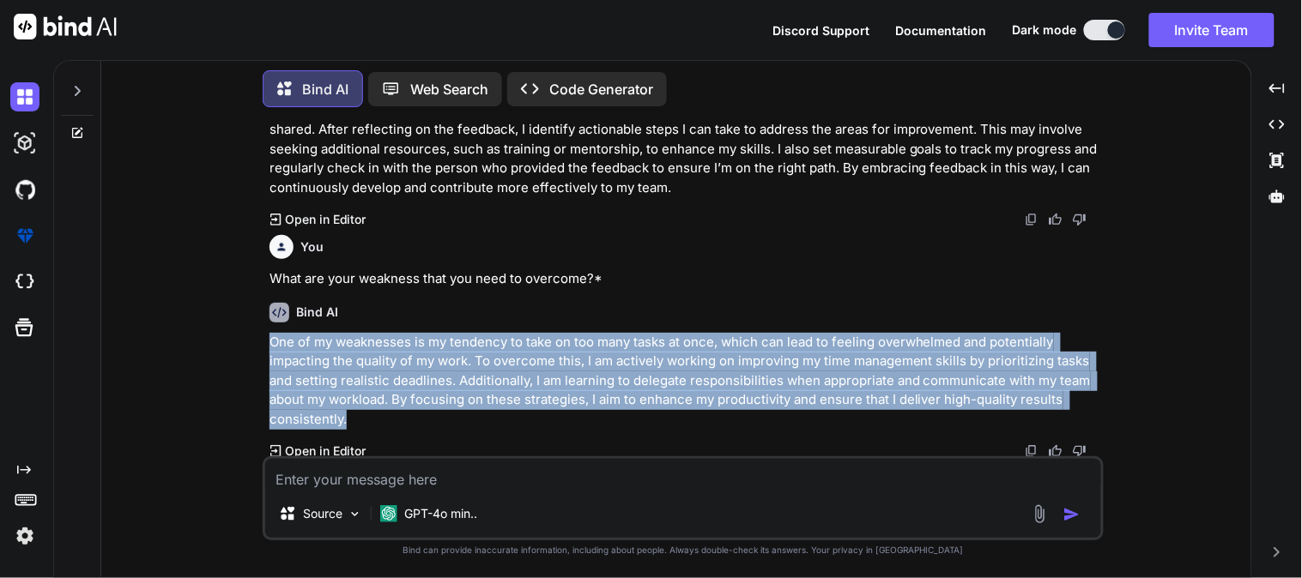
drag, startPoint x: 348, startPoint y: 415, endPoint x: 260, endPoint y: 335, distance: 119.6
click at [260, 335] on div "You assume you ar e an employee of an it company, and you go for an inter ciew …" at bounding box center [683, 349] width 1136 height 456
copy p "One of my weaknesses is my tendency to take on too many tasks at once, which ca…"
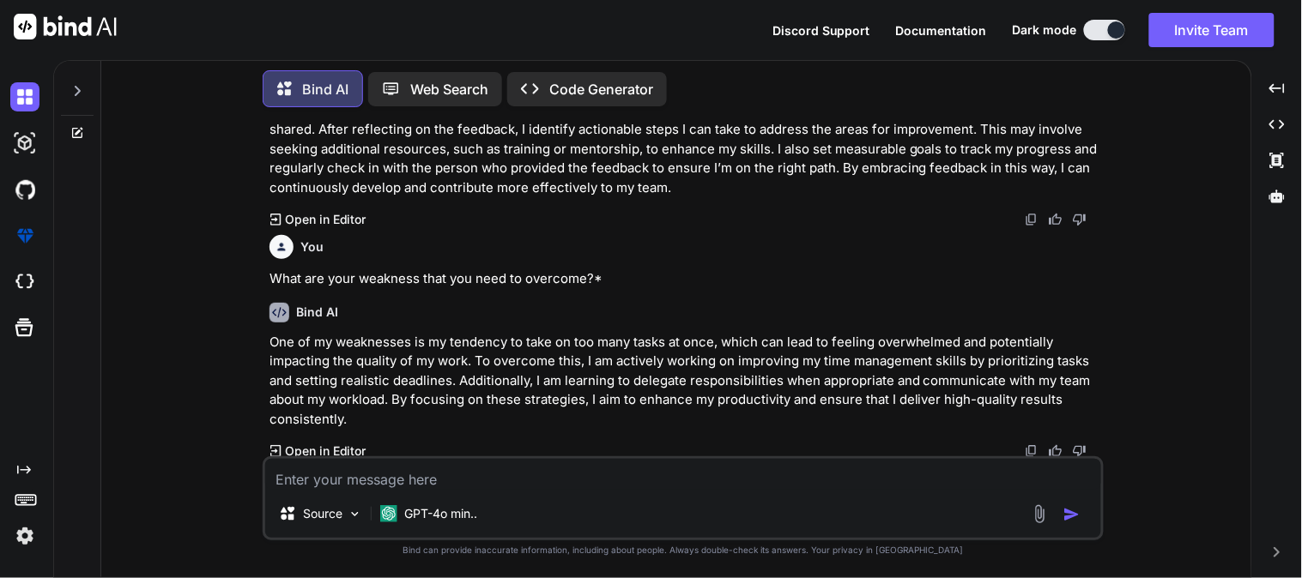
click at [474, 493] on div "Source GPT-4o min.." at bounding box center [683, 498] width 841 height 84
click at [450, 480] on textarea at bounding box center [683, 474] width 836 height 31
paste textarea "Please share 3 Area of improvement of Chetu ?*"
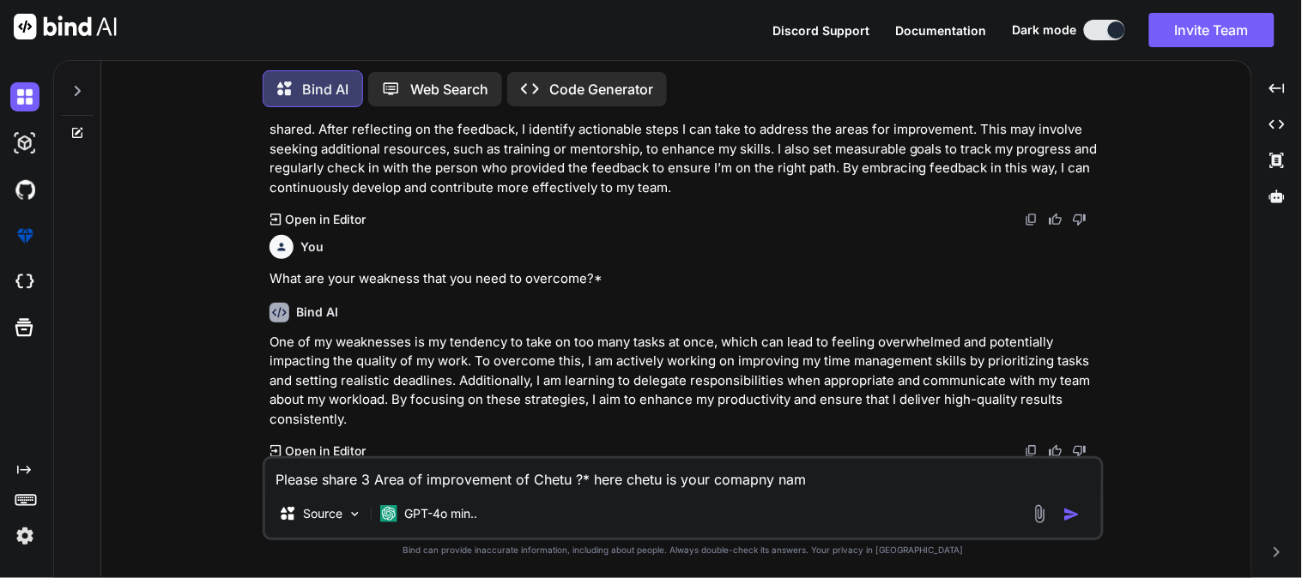
type textarea "Please share 3 Area of improvement of Chetu ?* here [PERSON_NAME] is your comap…"
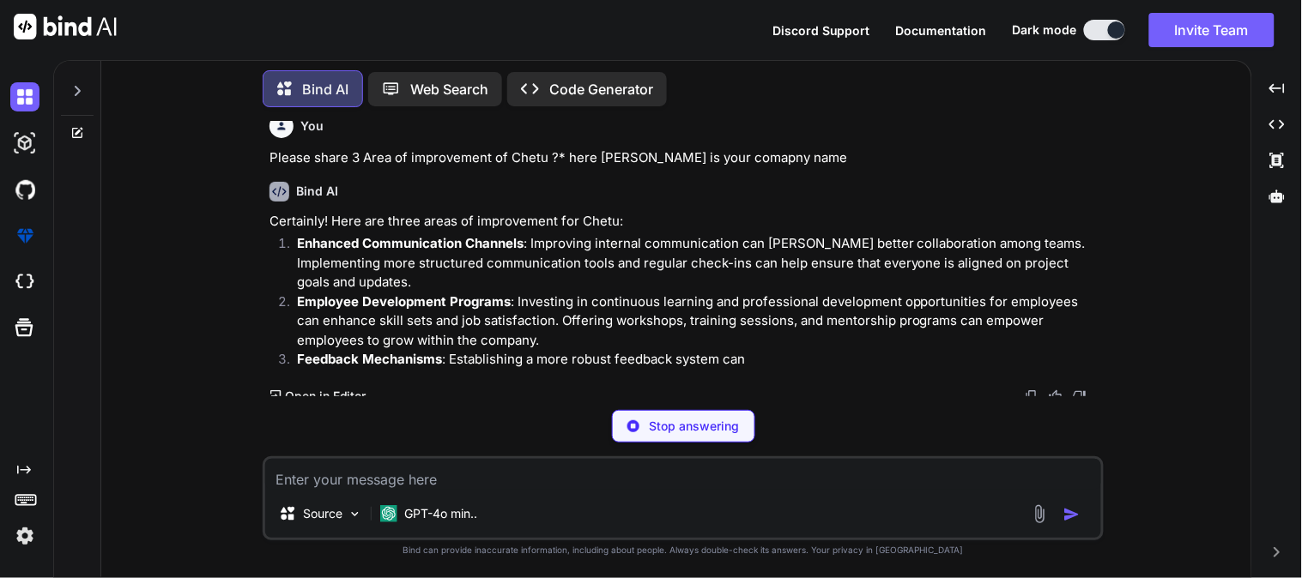
scroll to position [1266, 0]
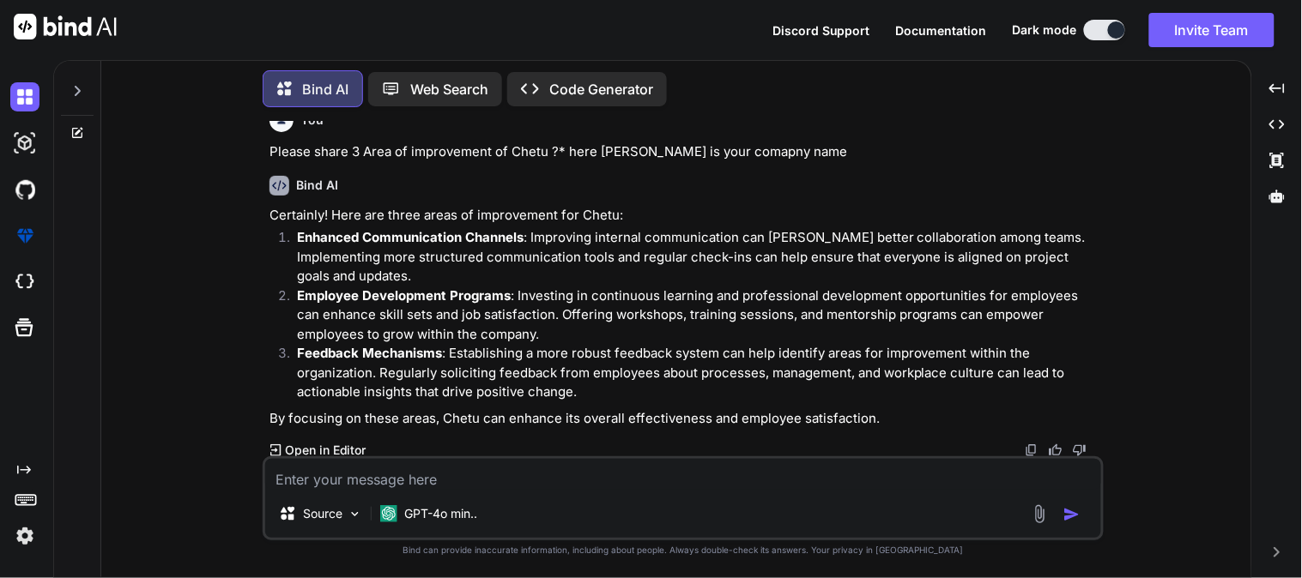
click at [414, 491] on div "Source GPT-4o min.." at bounding box center [683, 498] width 841 height 84
click at [396, 474] on textarea at bounding box center [683, 474] width 836 height 31
type textarea "do not make bullet points make sipmle line in 100 characte"
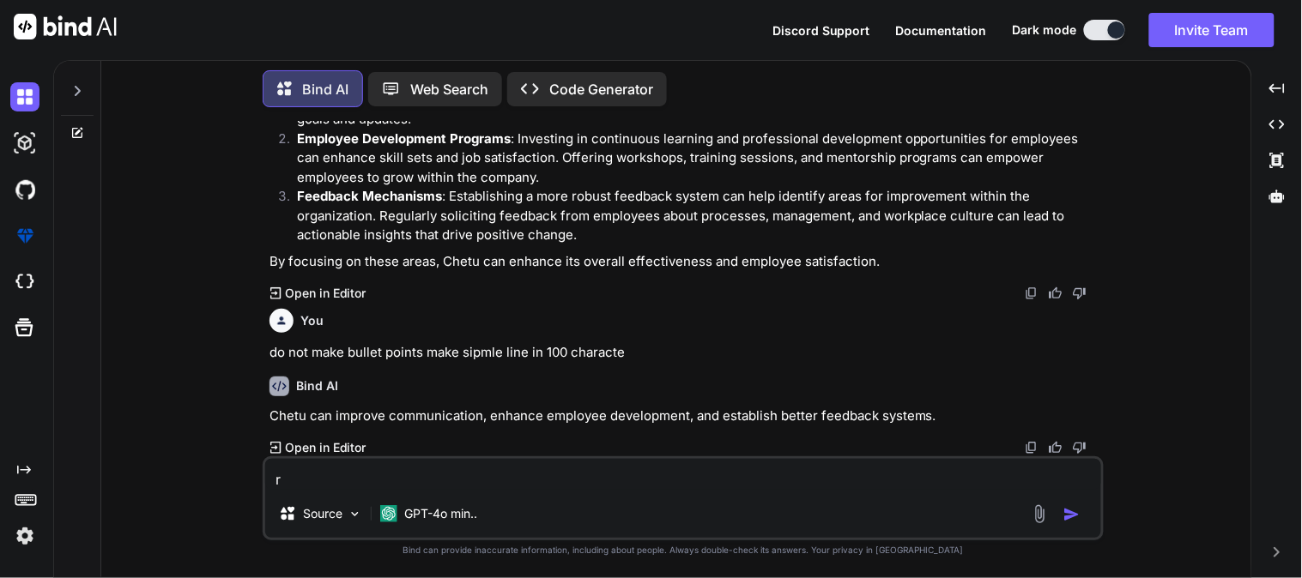
scroll to position [1420, 0]
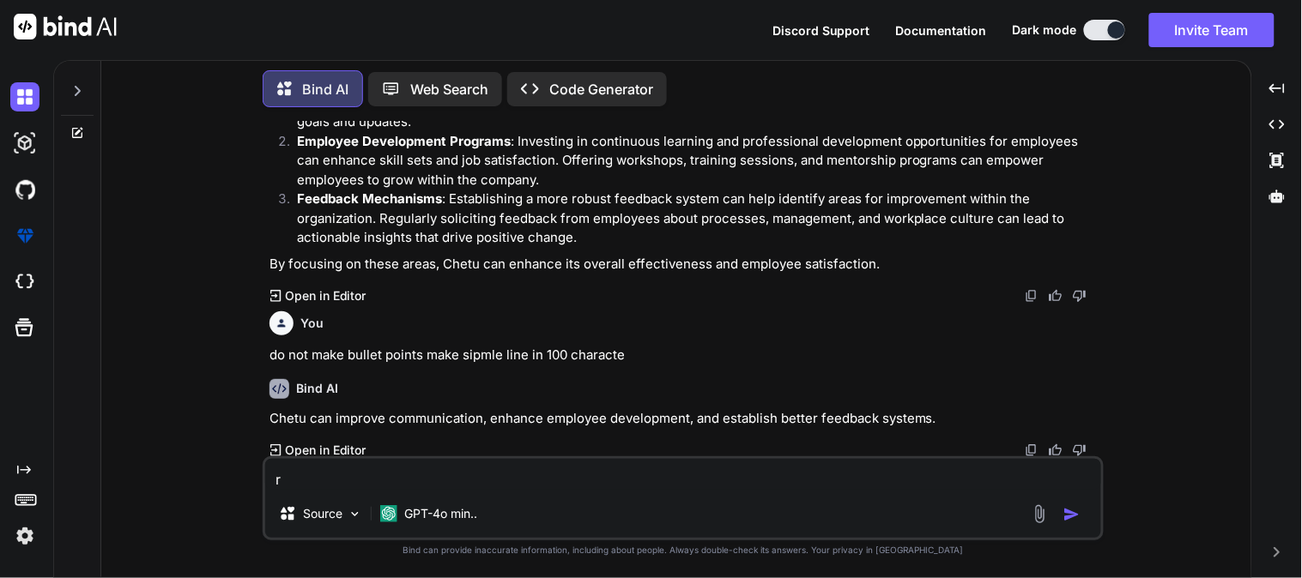
type textarea "r"
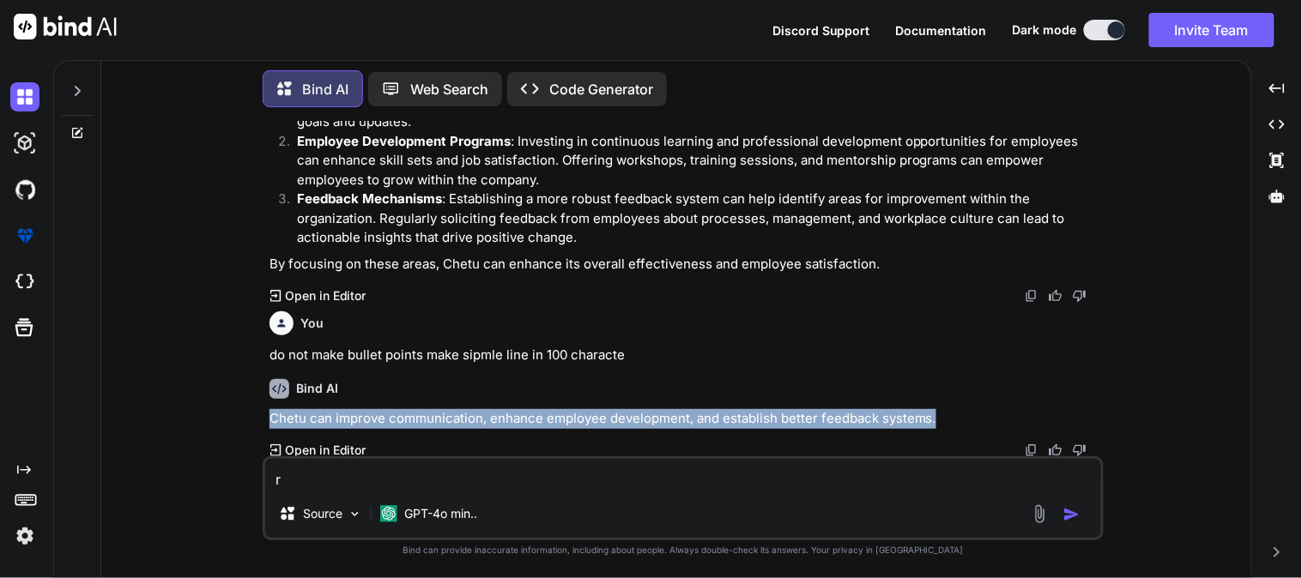
drag, startPoint x: 945, startPoint y: 419, endPoint x: 271, endPoint y: 414, distance: 673.6
click at [271, 414] on p "Chetu can improve communication, enhance employee development, and establish be…" at bounding box center [684, 419] width 831 height 20
copy p "Chetu can improve communication, enhance employee development, and establish be…"
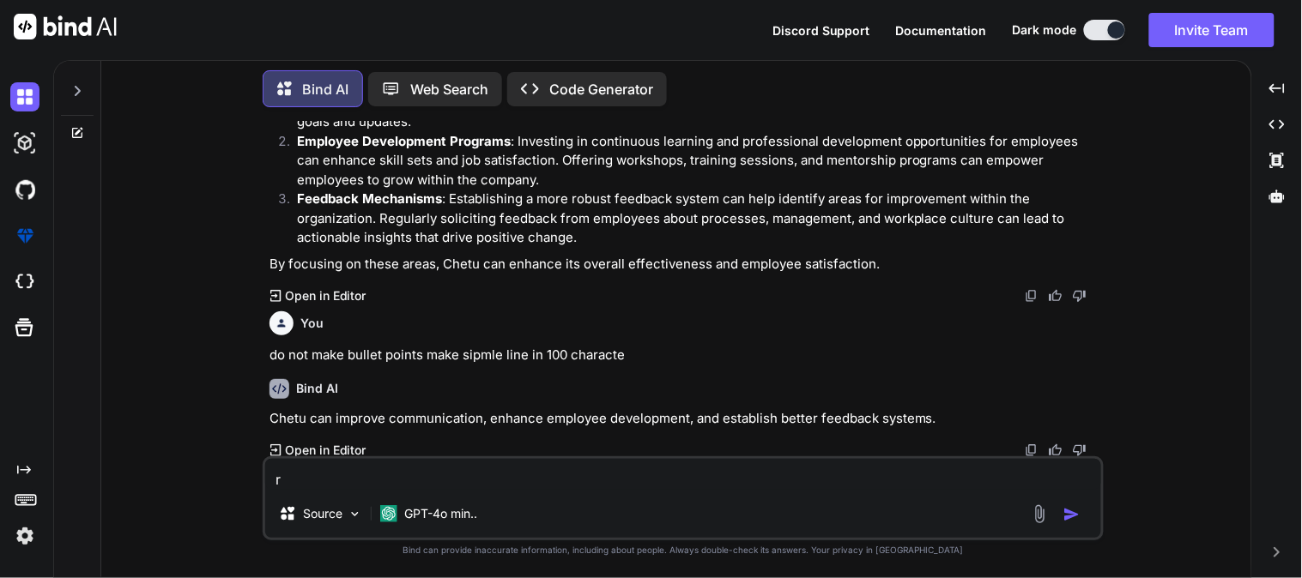
click at [517, 473] on textarea "r" at bounding box center [683, 474] width 836 height 31
paste textarea "Please share 3 positive points of Chetu ?*"
click at [284, 476] on textarea "vPlease share 3 positive points of Chetu ?*" at bounding box center [683, 474] width 836 height 31
type textarea "Please share 3 positive points of Chetu ?*"
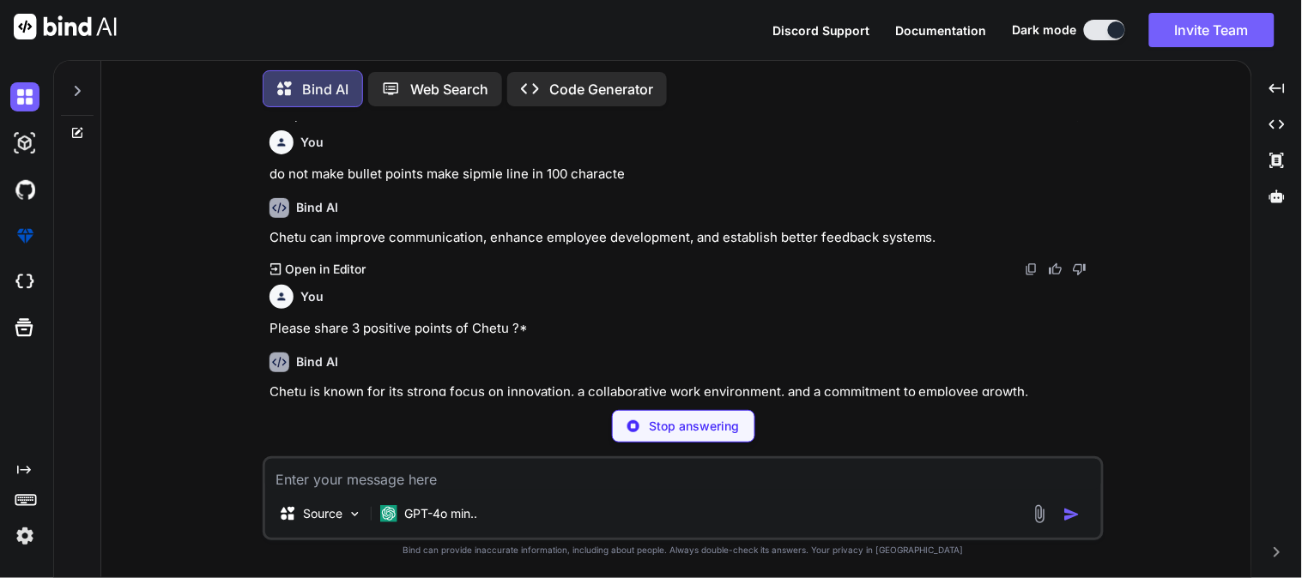
scroll to position [1574, 0]
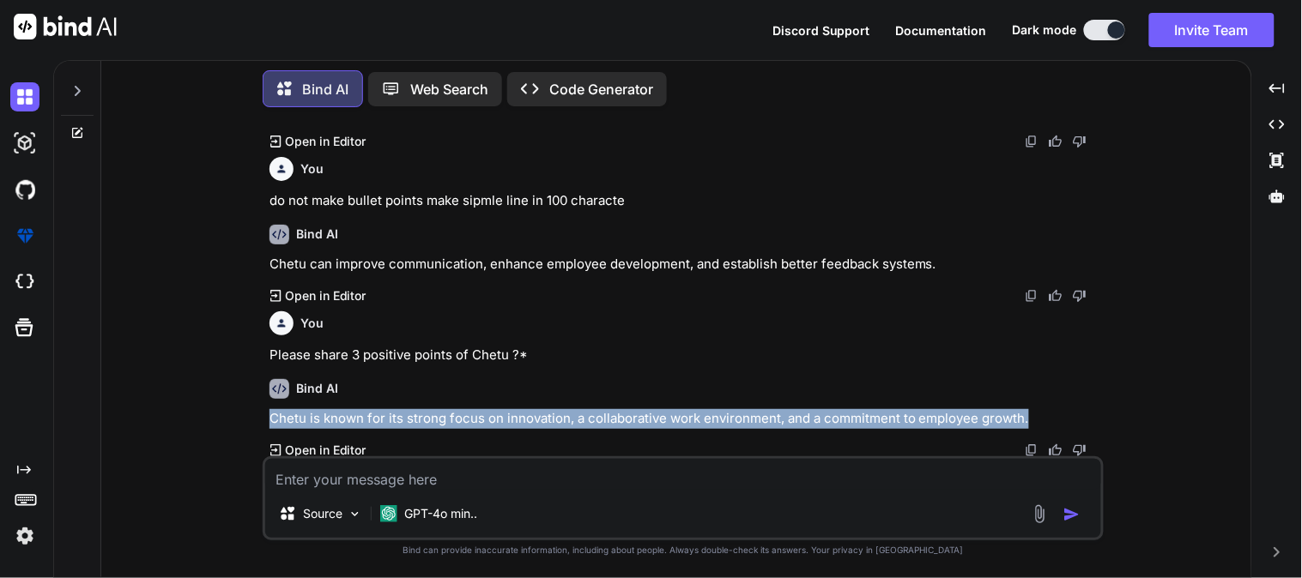
drag, startPoint x: 267, startPoint y: 416, endPoint x: 1034, endPoint y: 413, distance: 767.1
click at [1034, 413] on div "You assume you ar e an employee of an it company, and you go for an inter ciew …" at bounding box center [684, 288] width 837 height 335
copy p "Chetu is known for its strong focus on innovation, a collaborative work environ…"
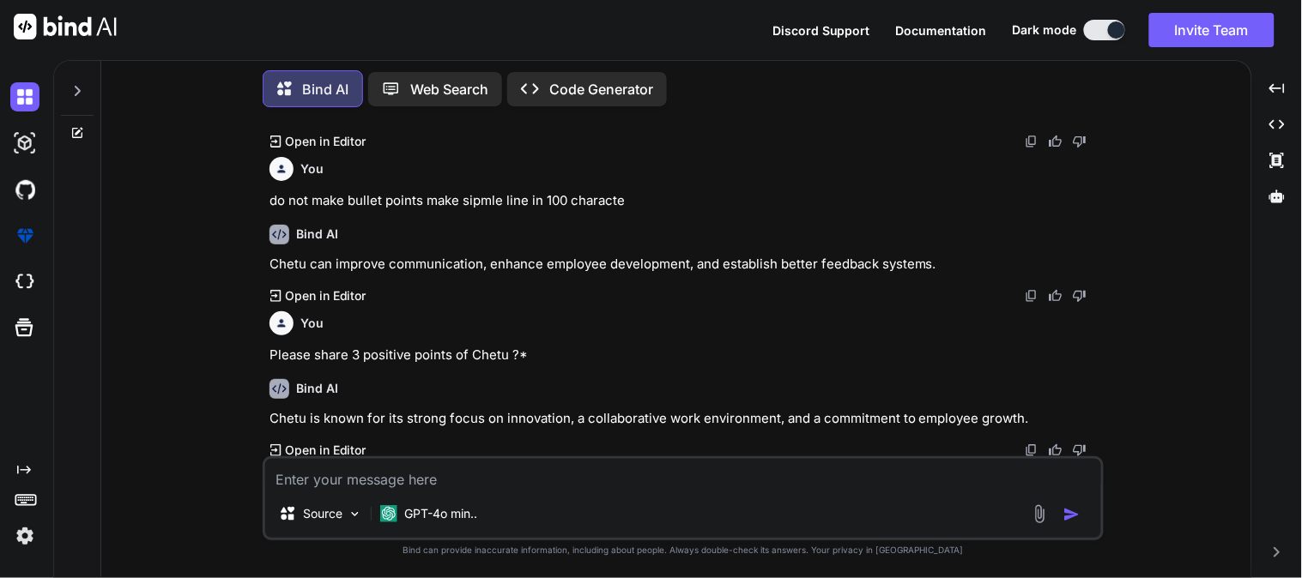
click at [493, 486] on textarea at bounding box center [683, 474] width 836 height 31
paste textarea "How do you propose to add value to the team and the company in your new role, p…"
type textarea "How do you propose to add value to the team and the company in your new role, p…"
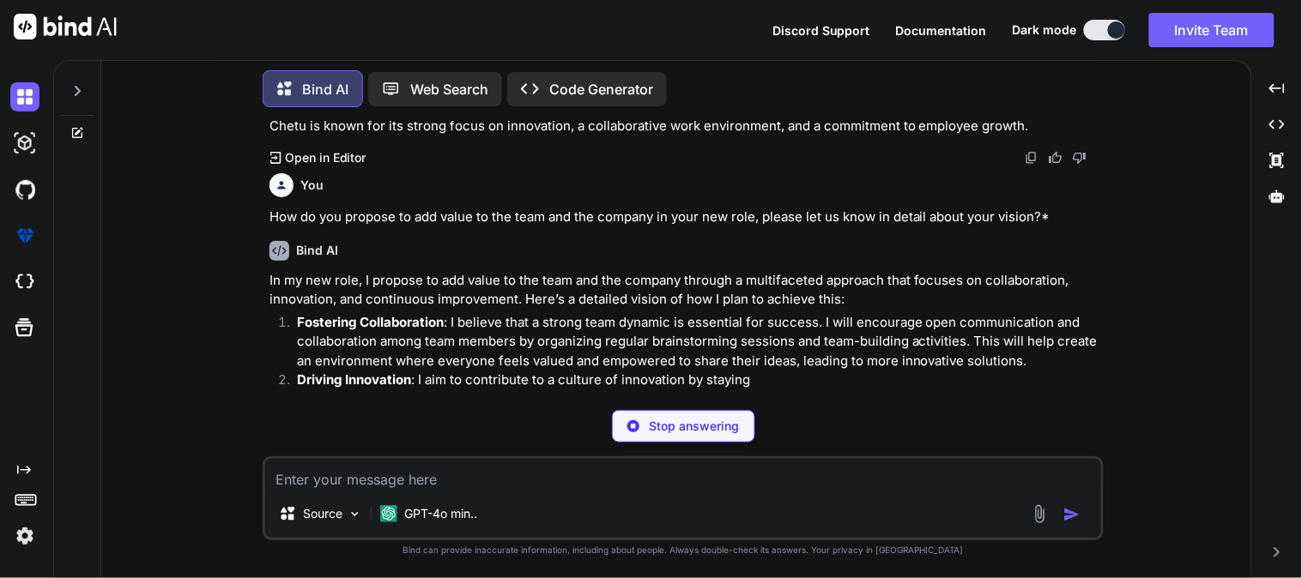
scroll to position [1893, 0]
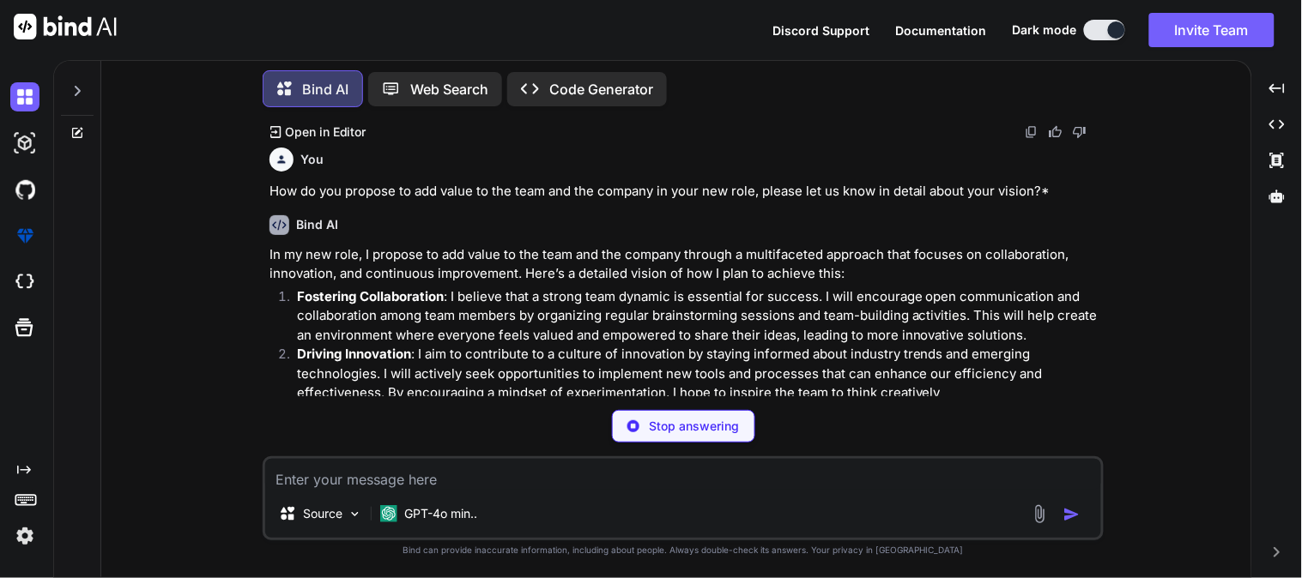
click at [512, 493] on div "Source GPT-4o min.." at bounding box center [683, 498] width 841 height 84
click at [515, 483] on textarea at bounding box center [683, 474] width 836 height 31
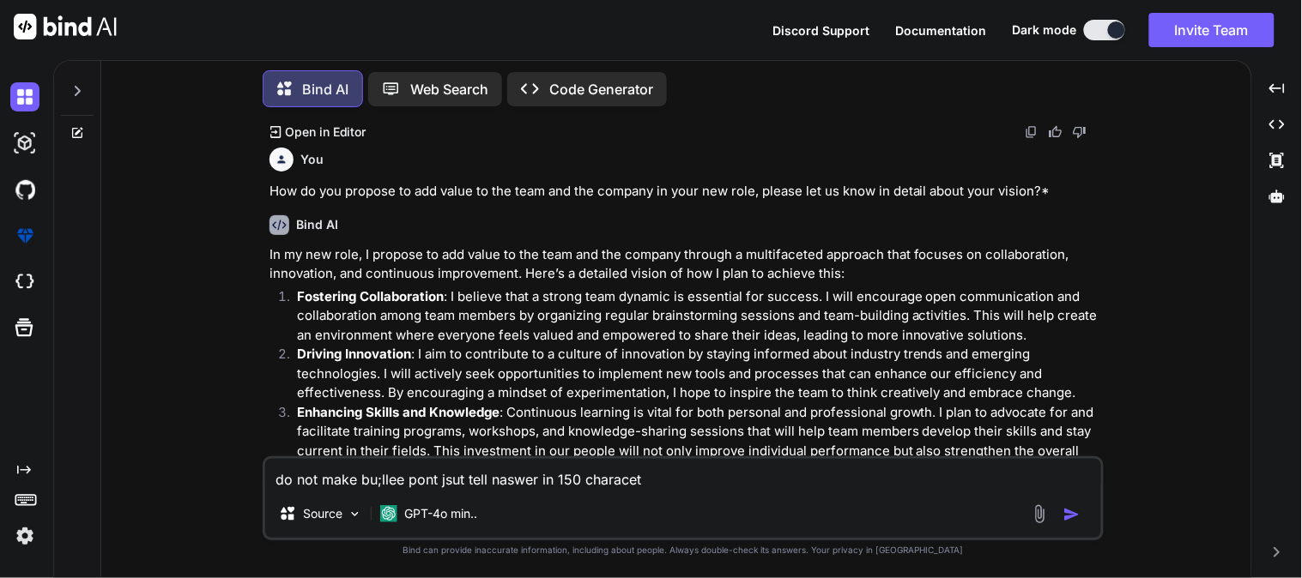
type textarea "do not make bu;llee pont jsut tell naswer in 150 characetr"
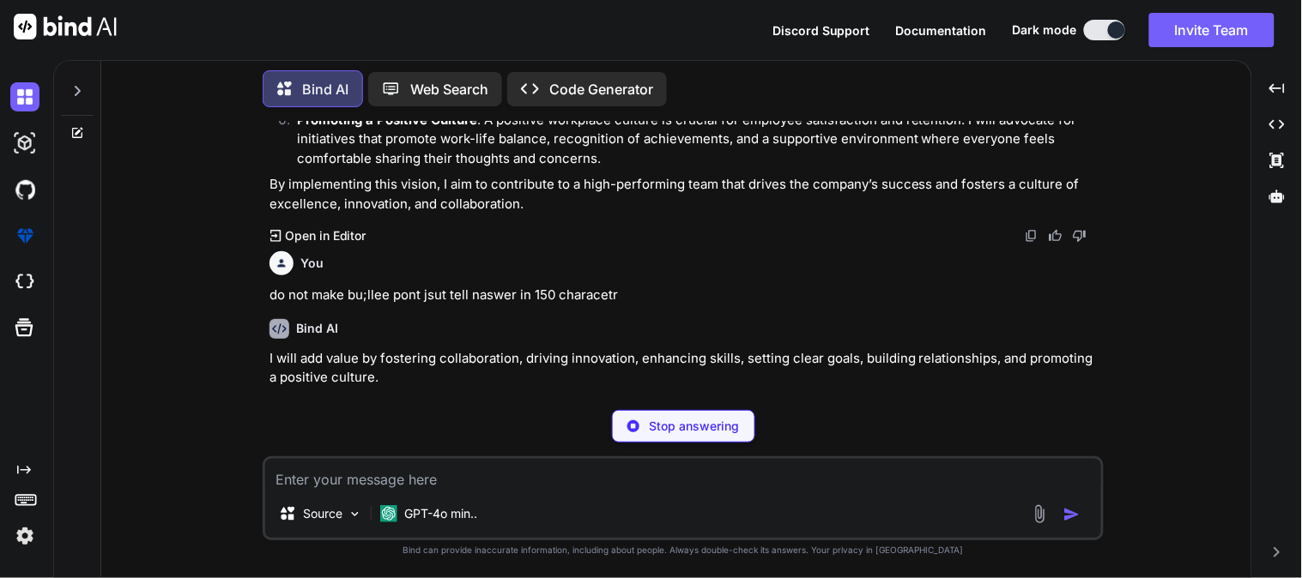
scroll to position [2337, 0]
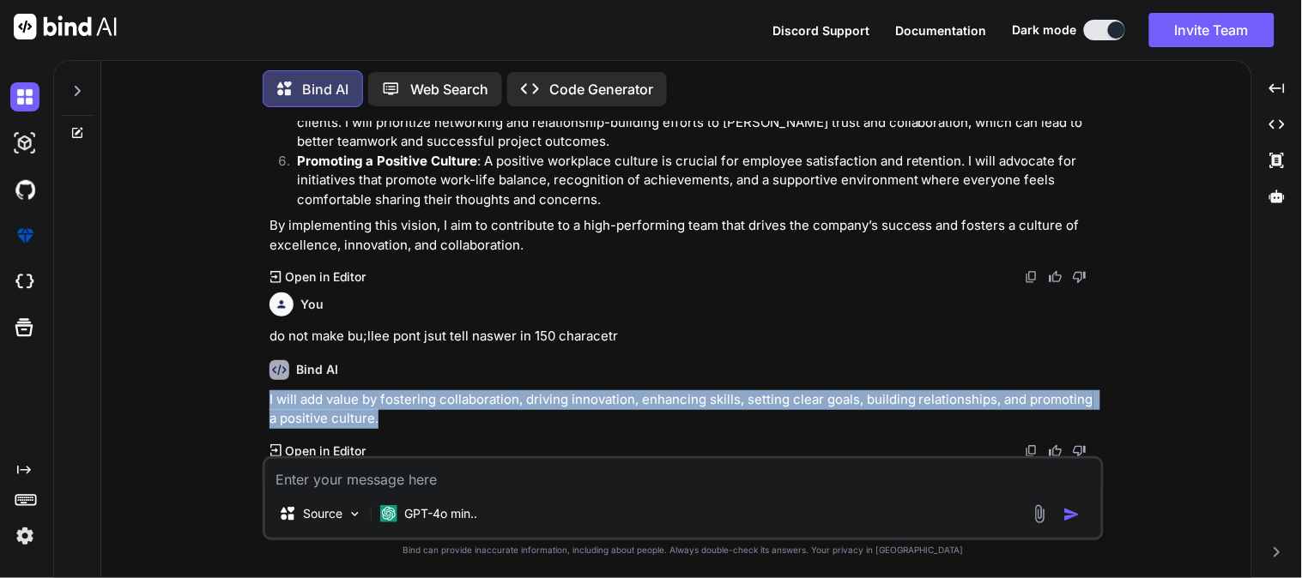
drag, startPoint x: 393, startPoint y: 416, endPoint x: 262, endPoint y: 400, distance: 132.3
click at [263, 400] on div "You assume you ar e an employee of an it company, and you go for an inter ciew …" at bounding box center [683, 349] width 841 height 456
copy p "I will add value by fostering collaboration, driving innovation, enhancing skil…"
